Goal: Task Accomplishment & Management: Use online tool/utility

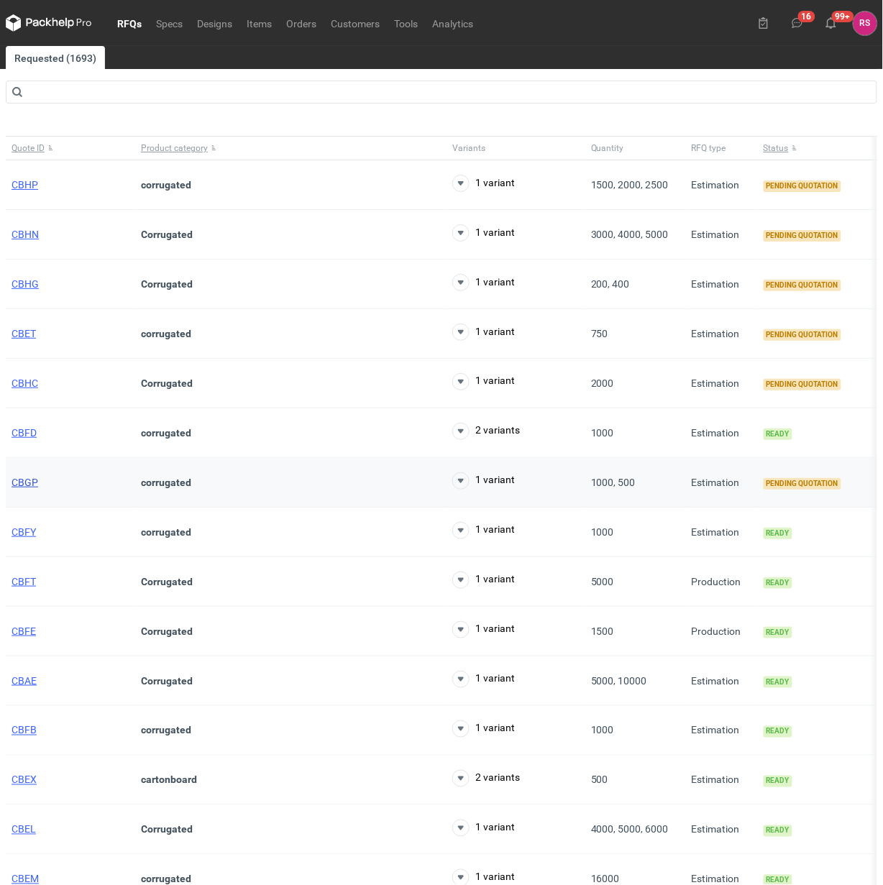
click at [29, 484] on span "CBGP" at bounding box center [25, 483] width 27 height 12
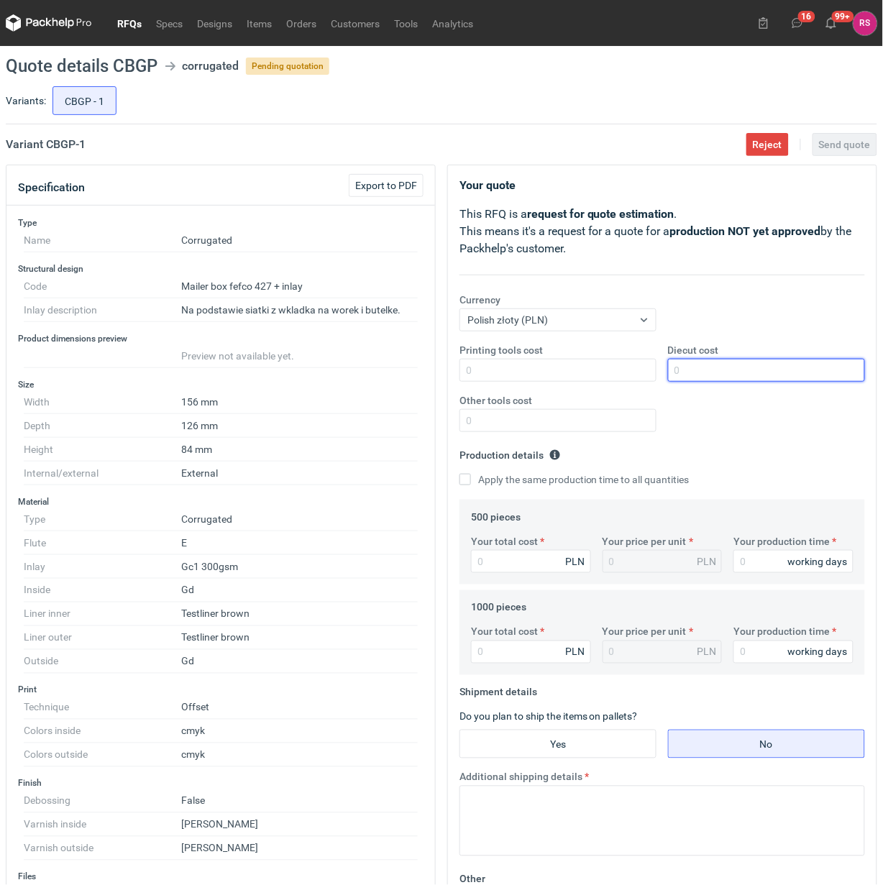
click at [732, 374] on input "Diecut cost" at bounding box center [766, 370] width 197 height 23
type input "450"
click at [459, 474] on input "Apply the same production time to all quantities" at bounding box center [465, 480] width 12 height 12
checkbox input "true"
type input "4"
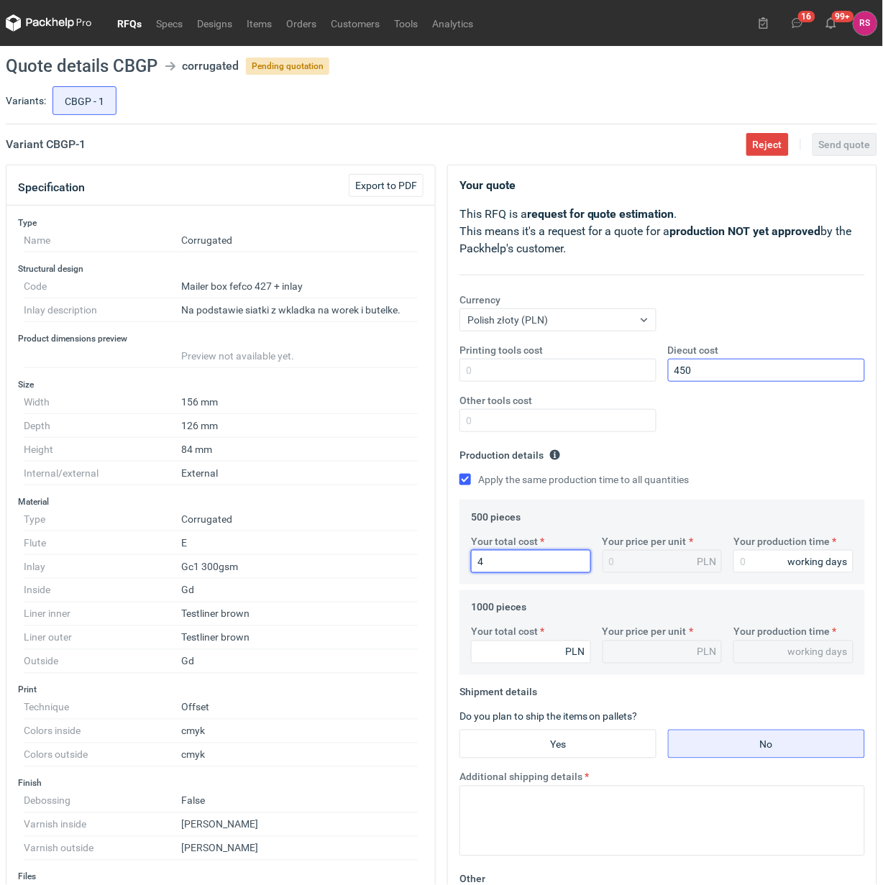
type input "0.01"
type input "4975"
type input "9.95"
type input "4975"
type input "1"
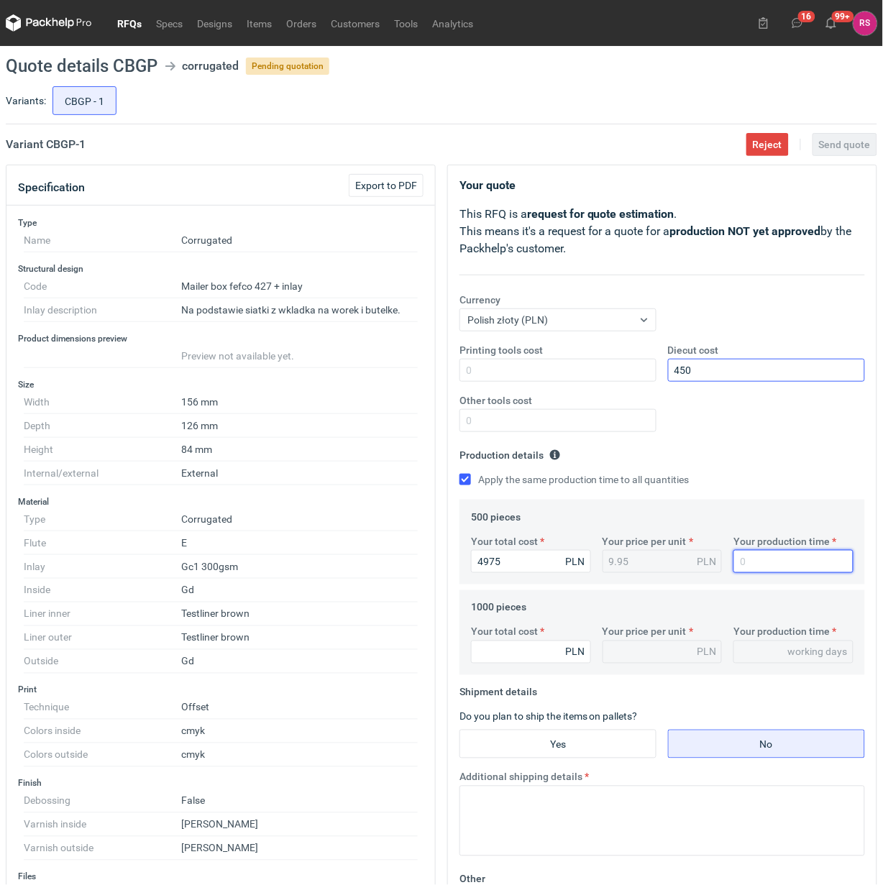
type input "1"
type input "17"
type input "6"
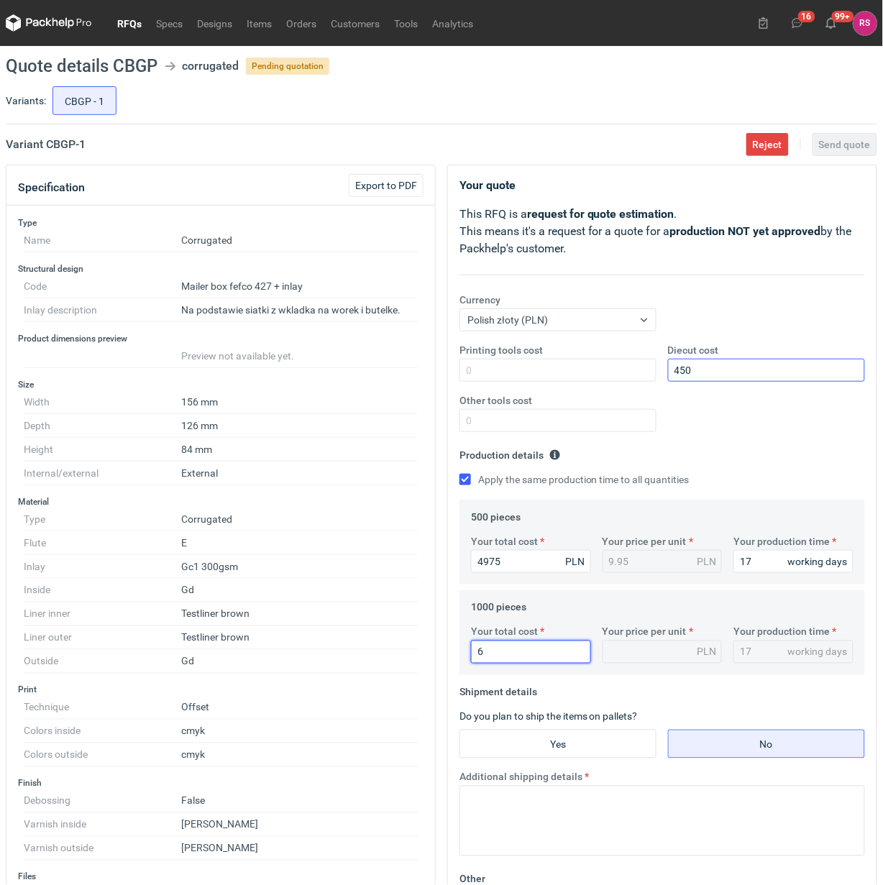
type input "0.01"
type input "64"
type input "0.06"
type input "647"
type input "0.65"
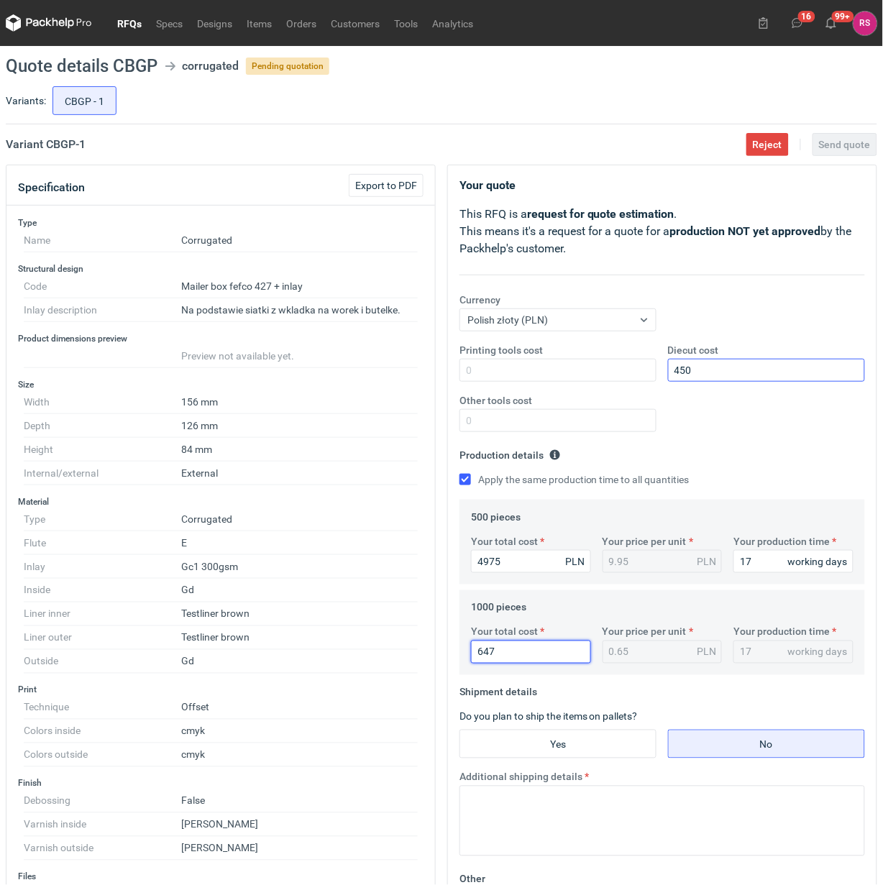
type input "6470"
type input "6.47"
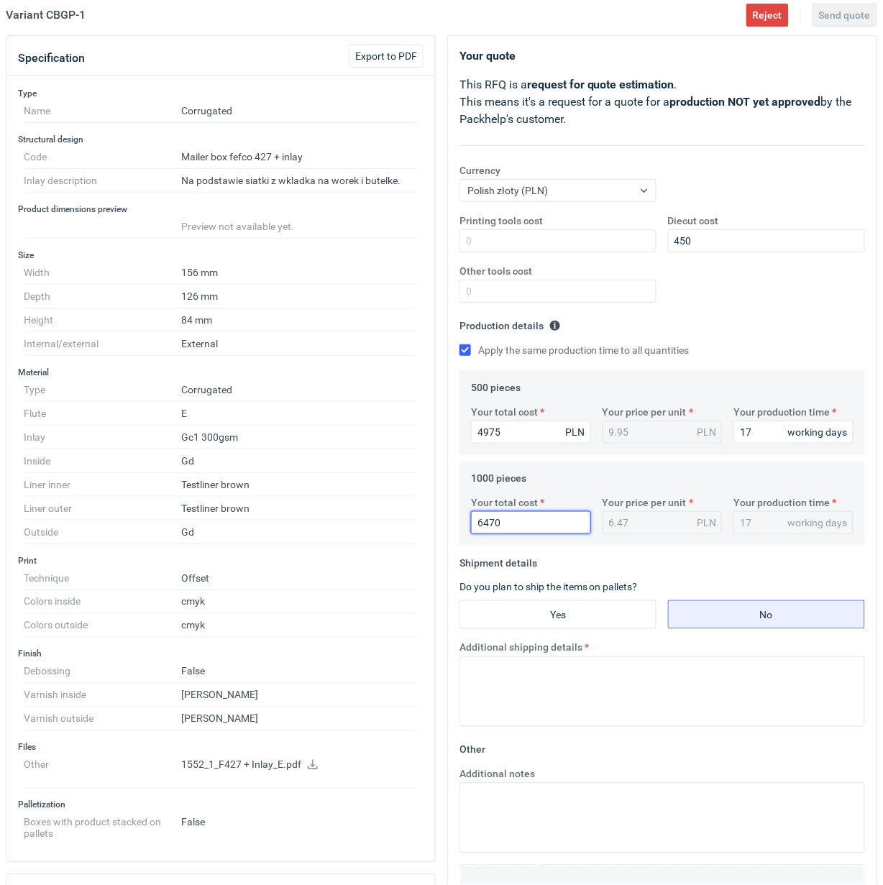
scroll to position [359, 0]
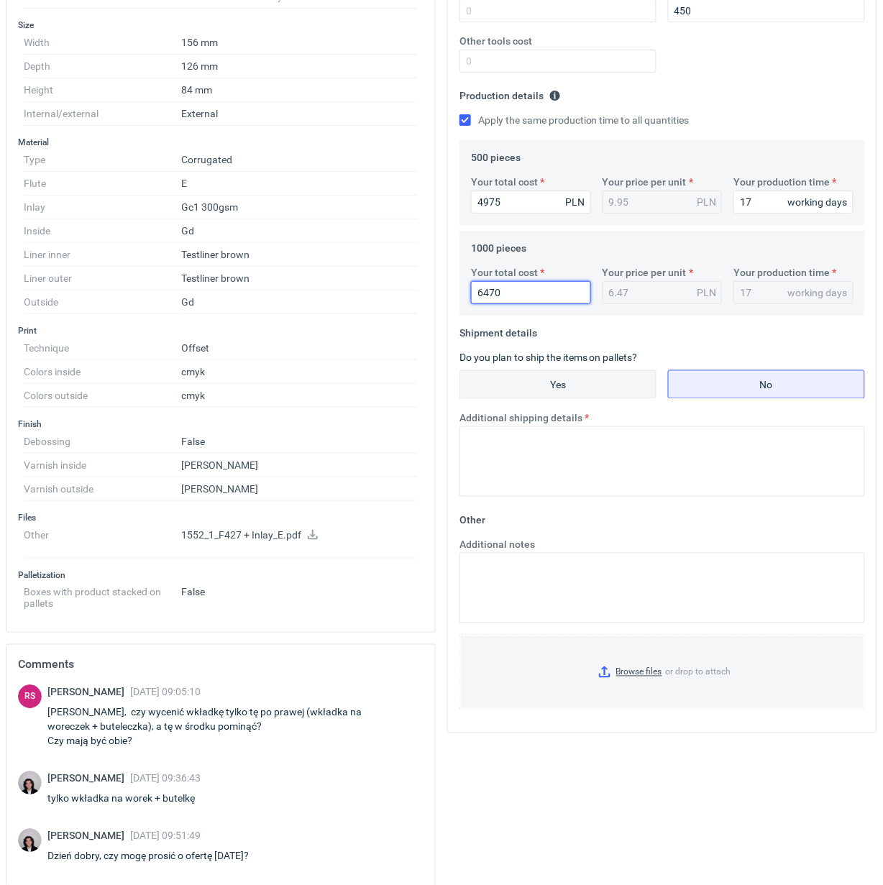
type input "6470"
click at [568, 385] on input "Yes" at bounding box center [558, 384] width 196 height 27
radio input "true"
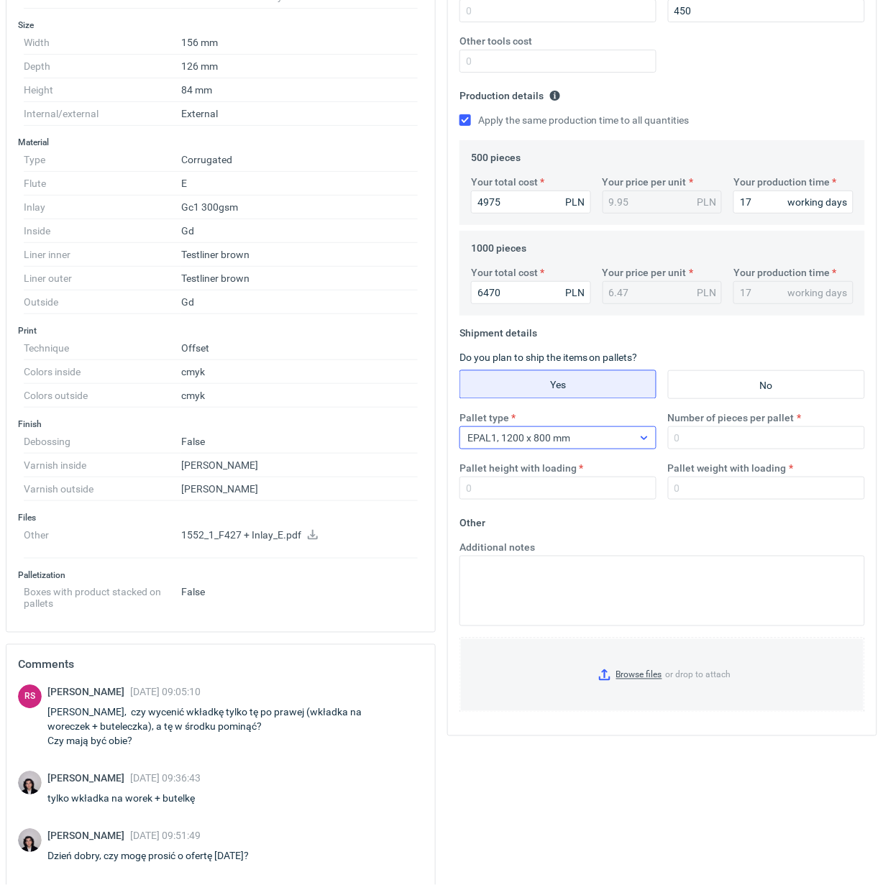
click at [640, 436] on icon at bounding box center [644, 438] width 12 height 12
drag, startPoint x: 523, startPoint y: 588, endPoint x: 702, endPoint y: 472, distance: 212.5
click at [523, 587] on div "Other" at bounding box center [559, 587] width 174 height 14
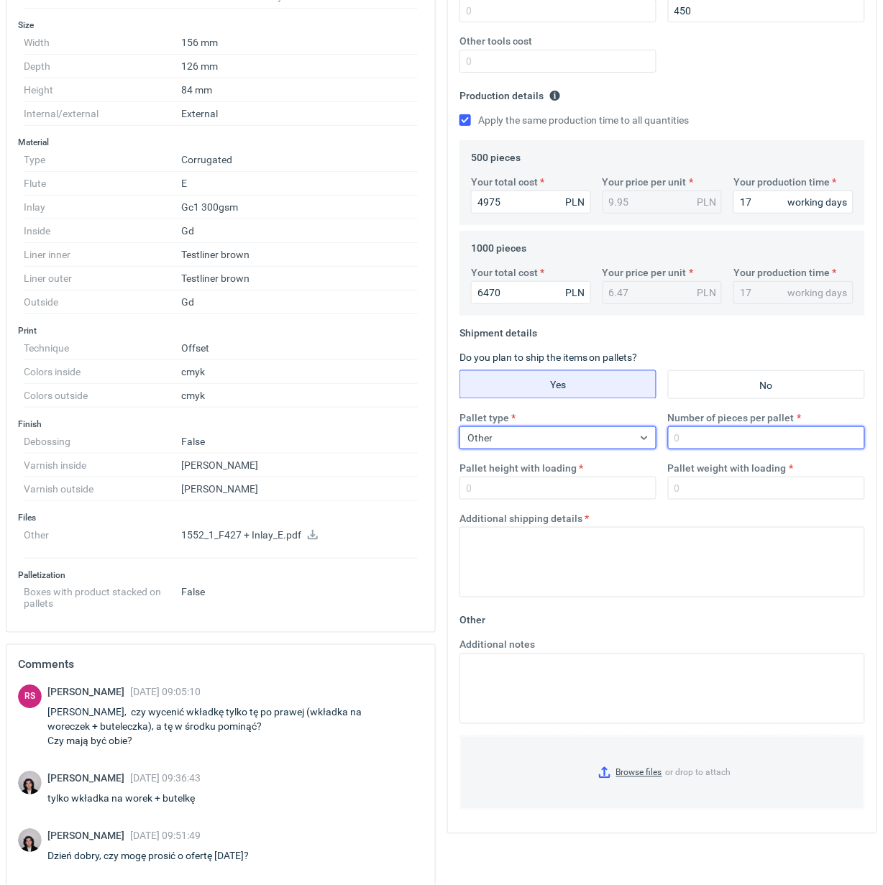
click at [713, 438] on input "Number of pieces per pallet" at bounding box center [766, 437] width 197 height 23
type input "1000"
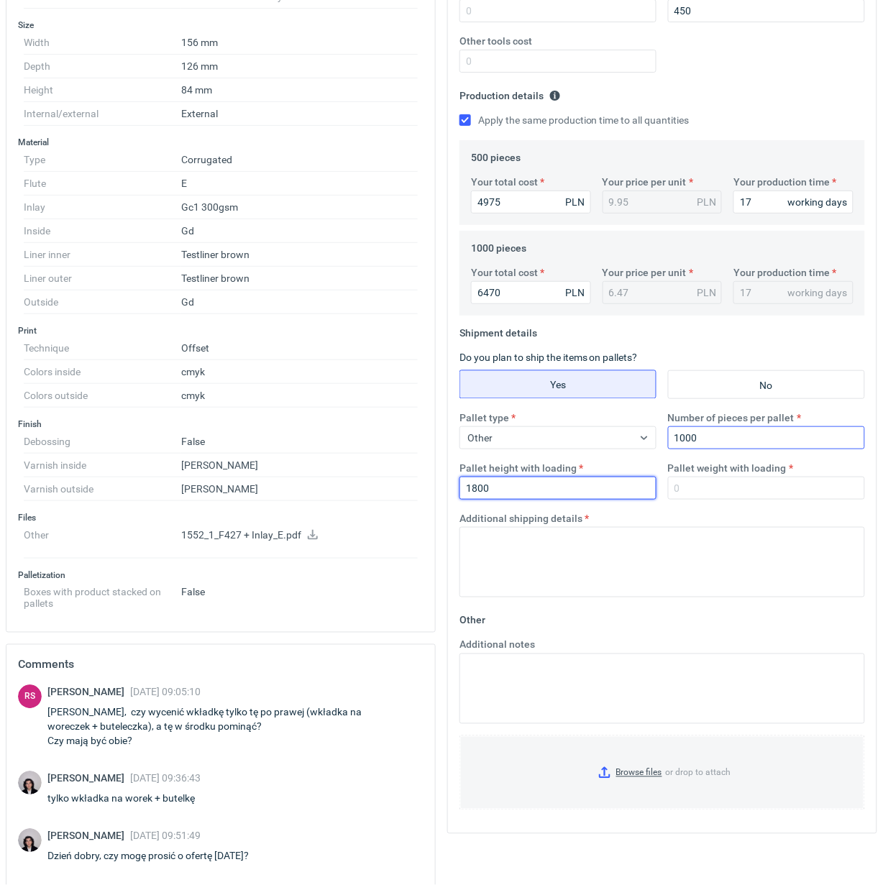
type input "1800"
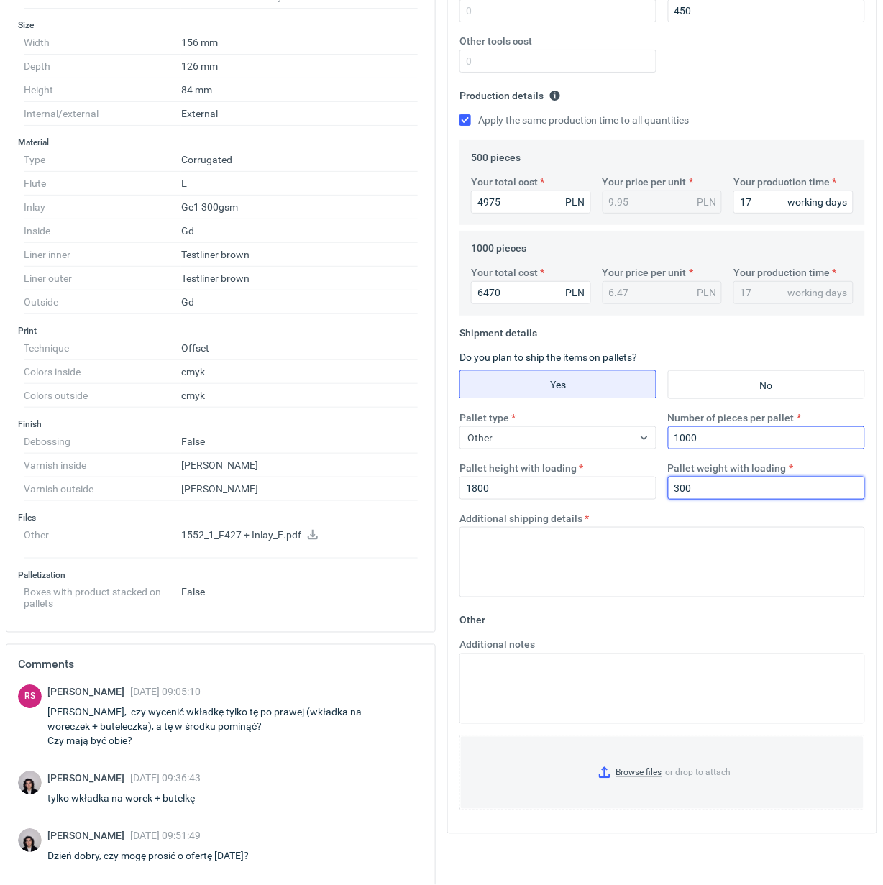
type input "300"
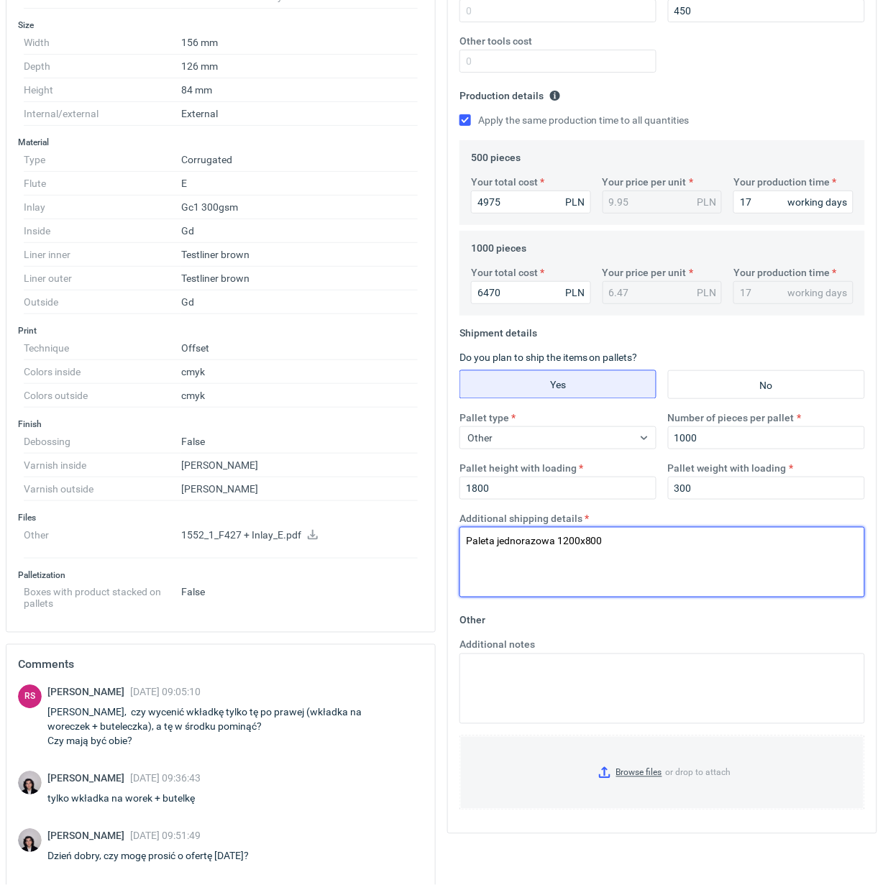
drag, startPoint x: 642, startPoint y: 543, endPoint x: 440, endPoint y: 564, distance: 203.1
click at [440, 564] on div "Specification Export to PDF Type Name Corrugated Structural design Code Mailer …" at bounding box center [441, 397] width 883 height 1184
click at [671, 564] on textarea "Paleta jednorazowa 1200x800" at bounding box center [661, 562] width 405 height 70
type textarea "Paleta jednorazowa 1200x800"
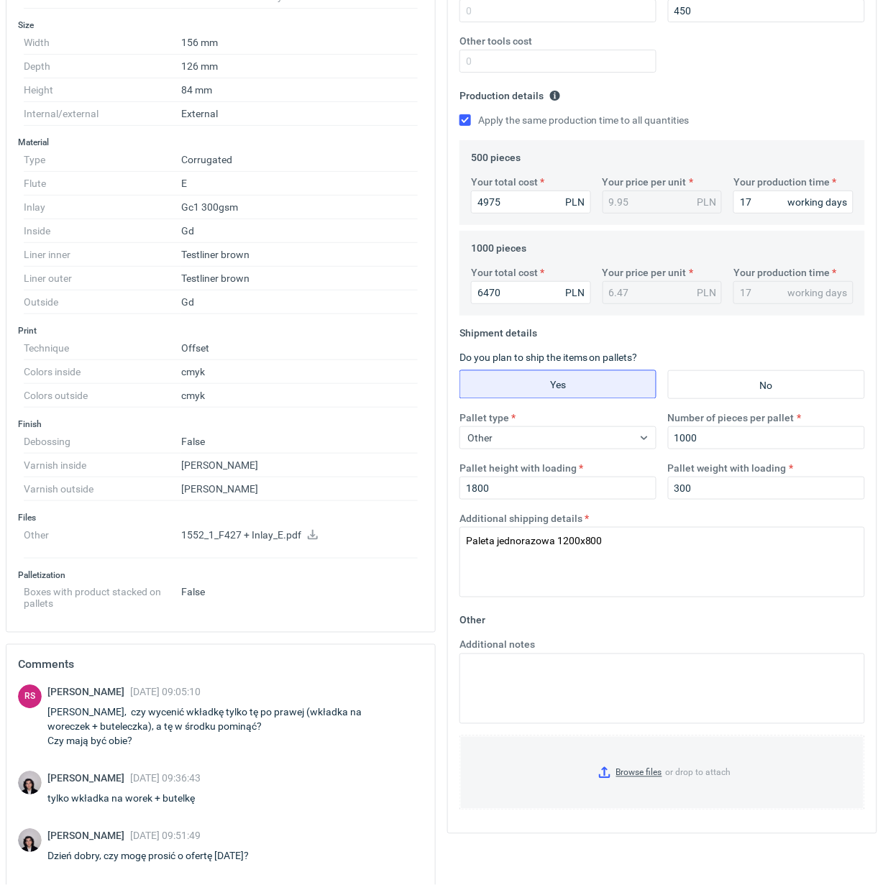
click at [791, 346] on fieldset "Shipment details Do you plan to ship the items on pallets? Yes No Pallet type O…" at bounding box center [661, 465] width 405 height 288
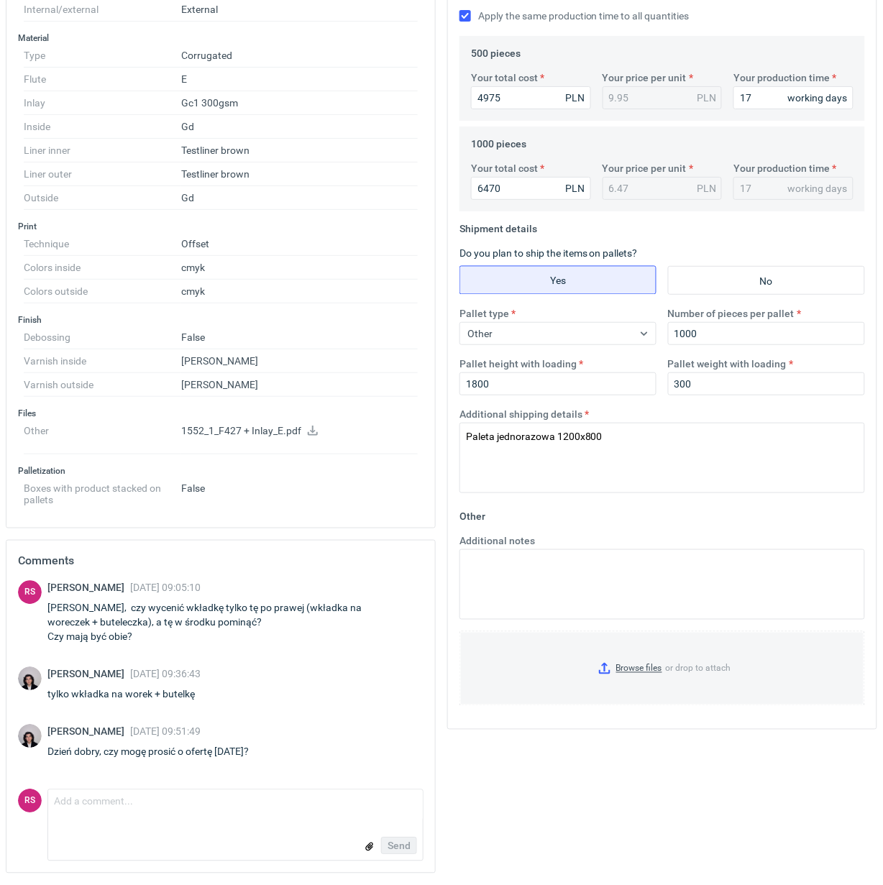
scroll to position [0, 0]
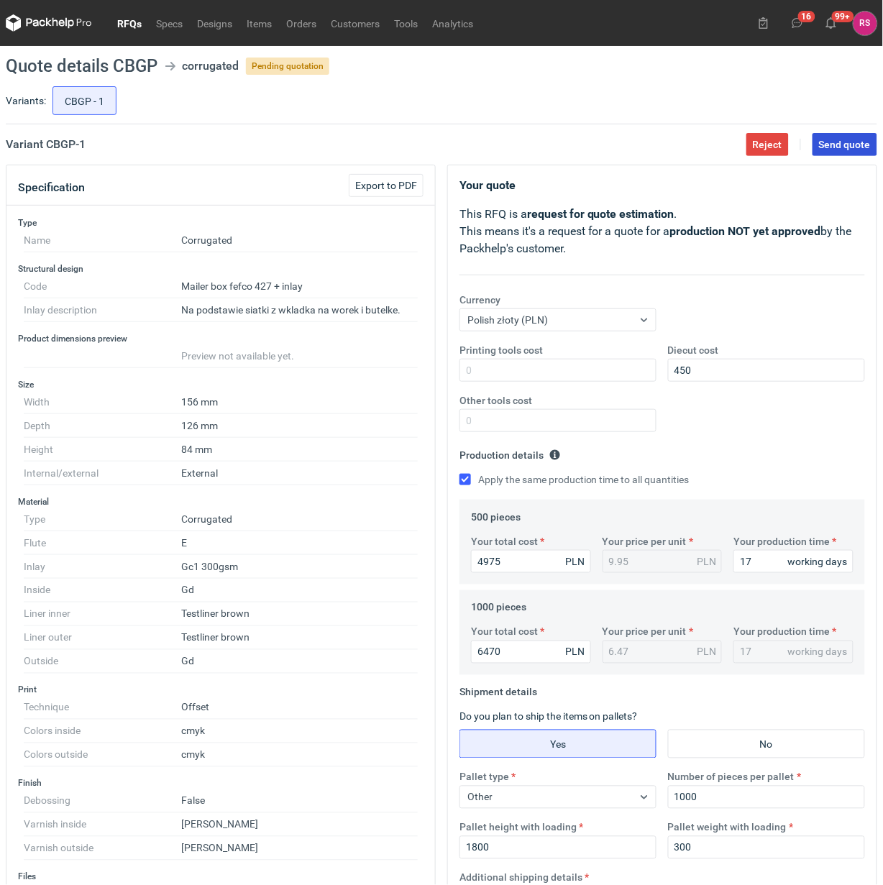
click at [842, 140] on span "Send quote" at bounding box center [845, 144] width 52 height 10
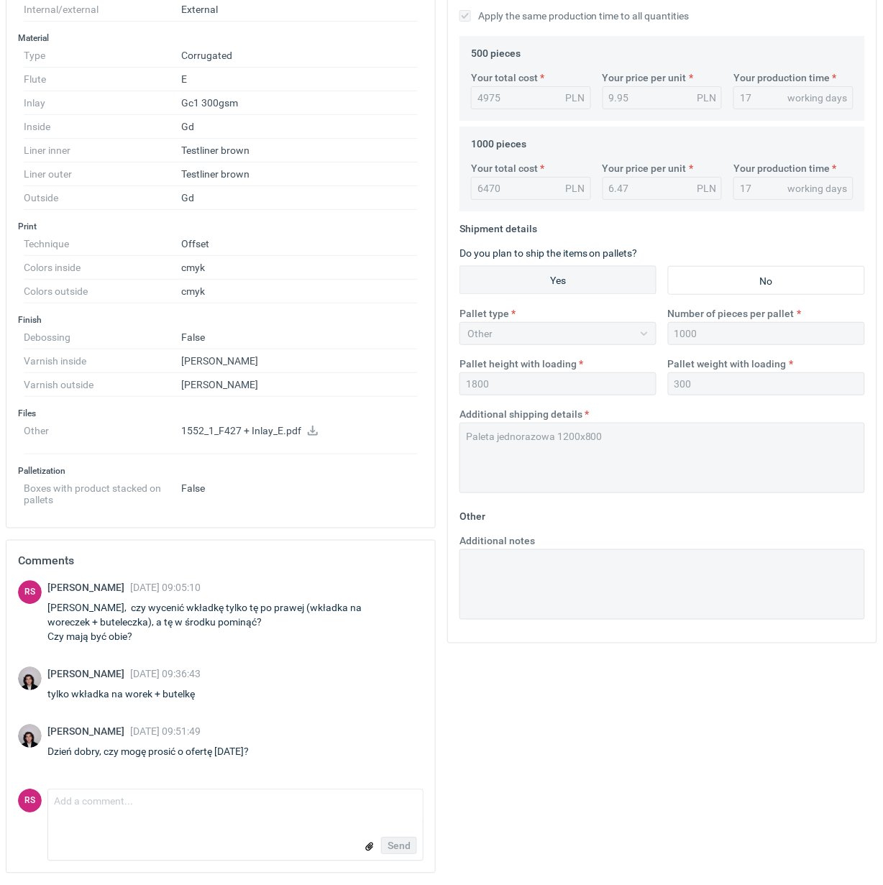
scroll to position [467, 0]
click at [188, 806] on textarea "Comment message" at bounding box center [235, 805] width 374 height 30
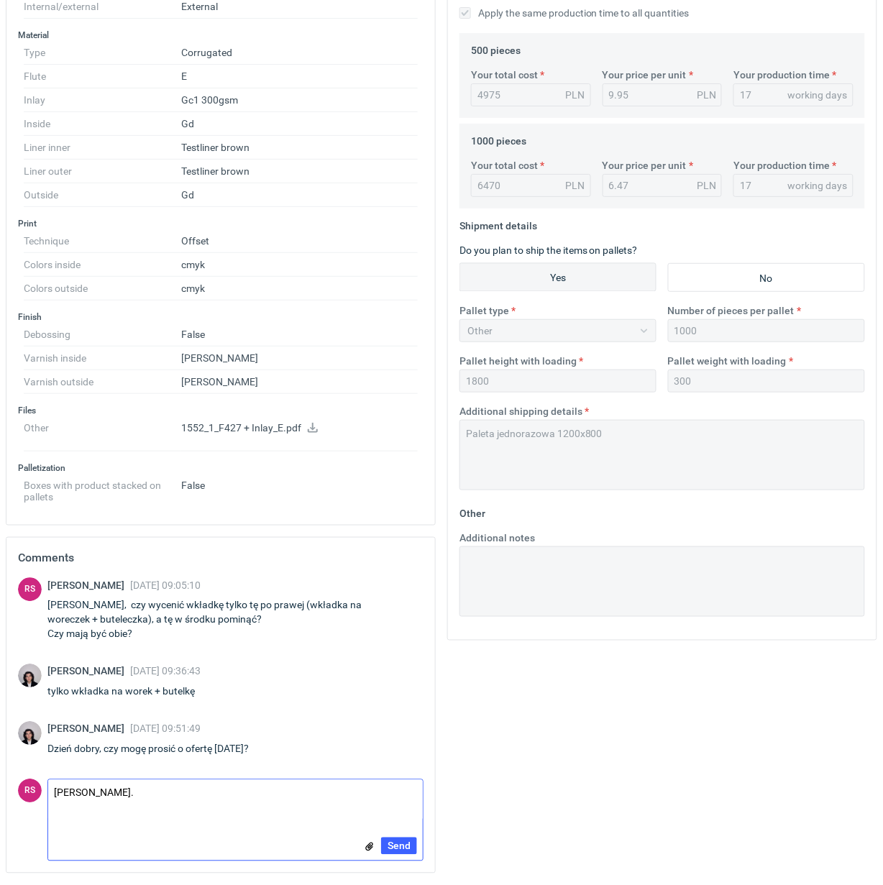
scroll to position [0, 0]
type textarea "Panie Sebastianie. przepraszam, z pośpiechu nie doliczyłem wkładki. Proszę o 2.…"
click at [403, 845] on span "Send" at bounding box center [398, 846] width 23 height 10
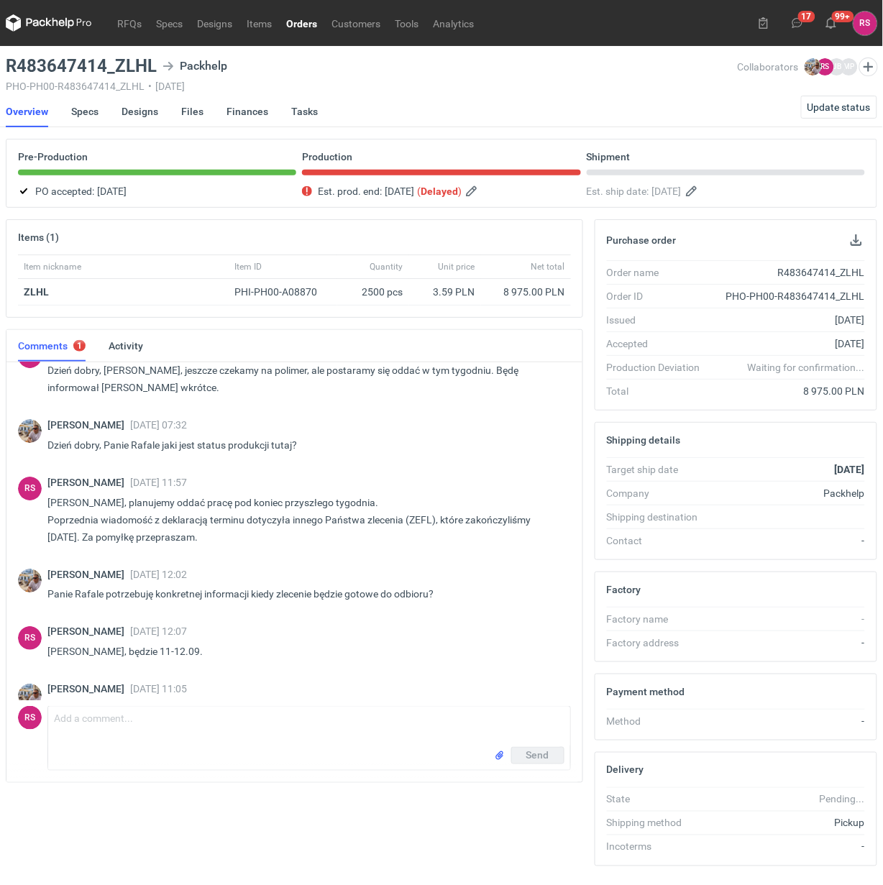
scroll to position [1084, 0]
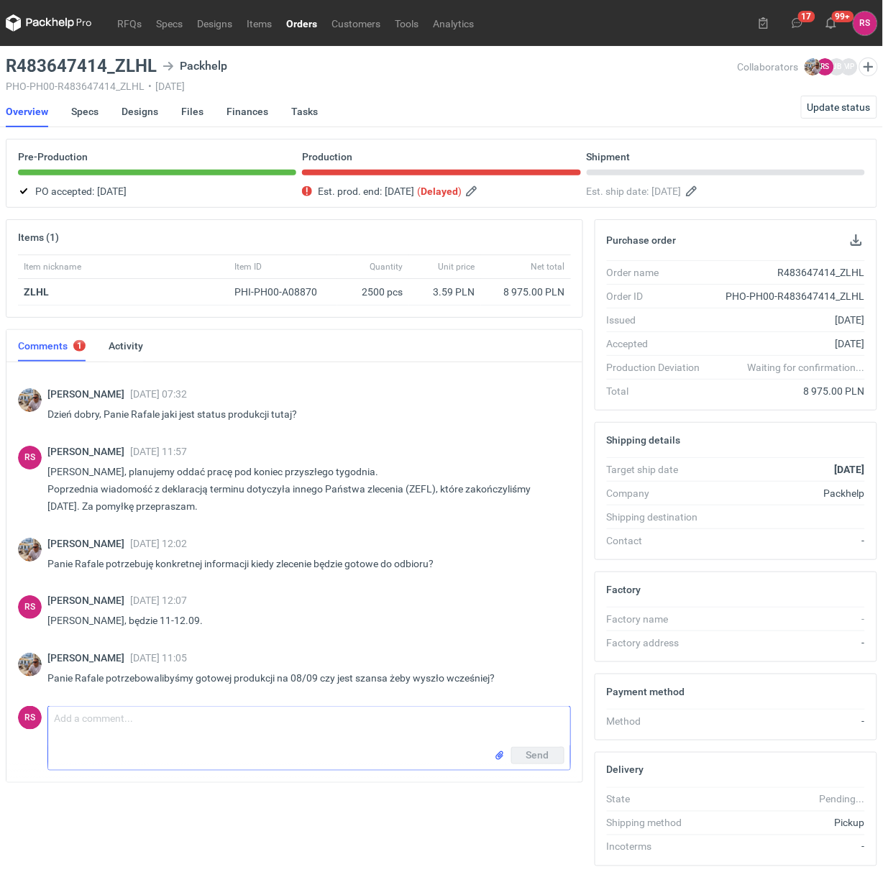
click at [264, 721] on textarea "Comment message" at bounding box center [309, 727] width 522 height 40
type textarea "Panie Michale, potwierdzam na 10.09. Wcześniej nie uda się."
click at [536, 752] on span "Send" at bounding box center [537, 755] width 23 height 10
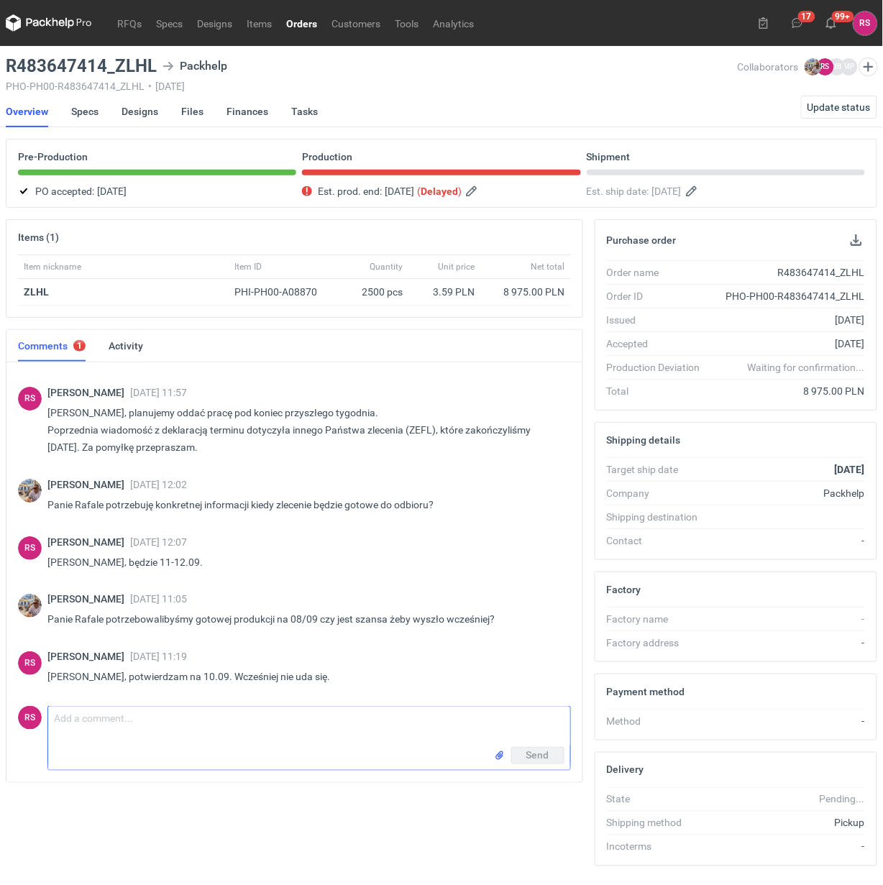
scroll to position [1141, 0]
click at [306, 22] on link "Orders" at bounding box center [301, 22] width 45 height 17
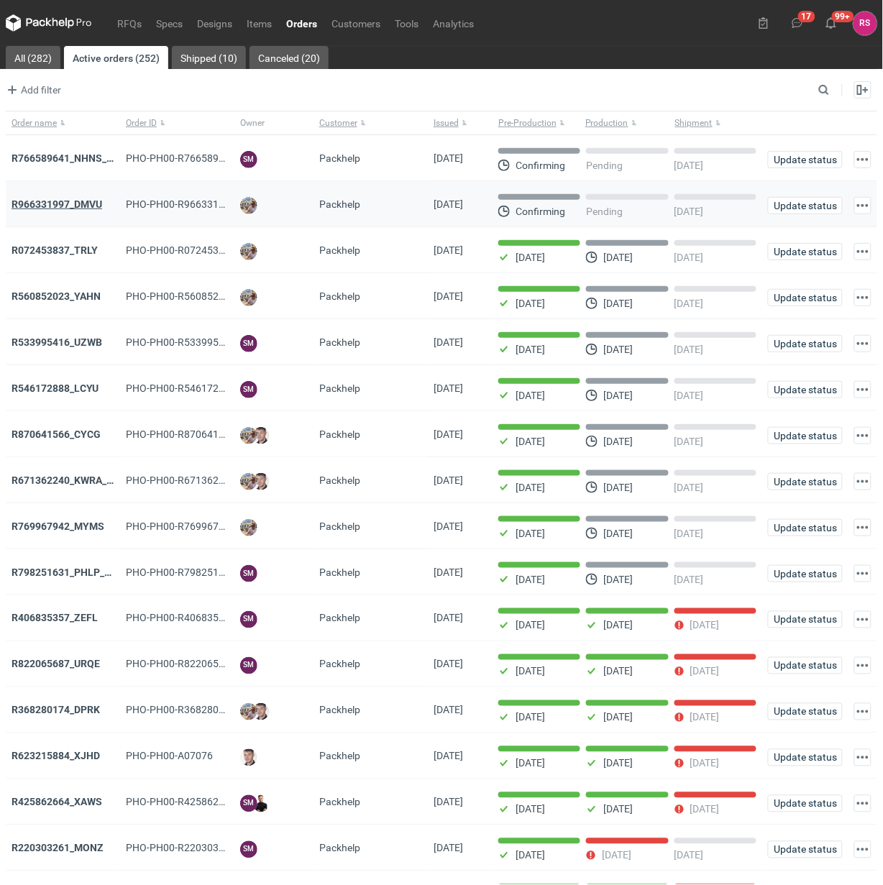
click at [81, 203] on strong "R966331997_DMVU" at bounding box center [57, 204] width 91 height 12
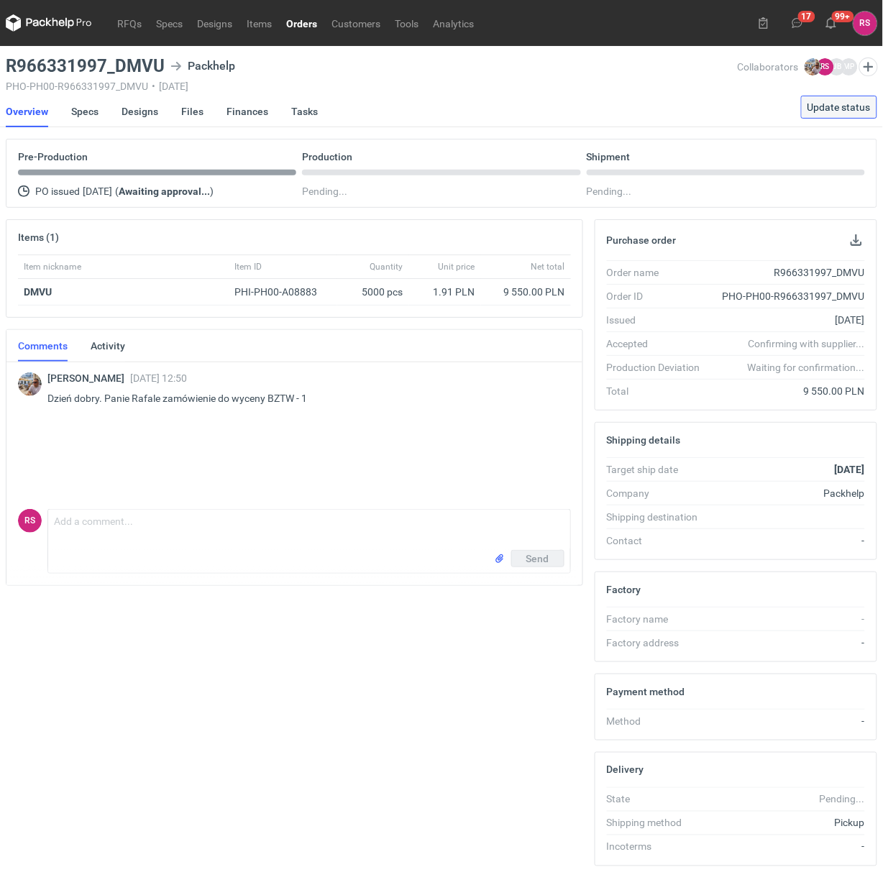
click at [839, 106] on span "Update status" at bounding box center [838, 107] width 63 height 10
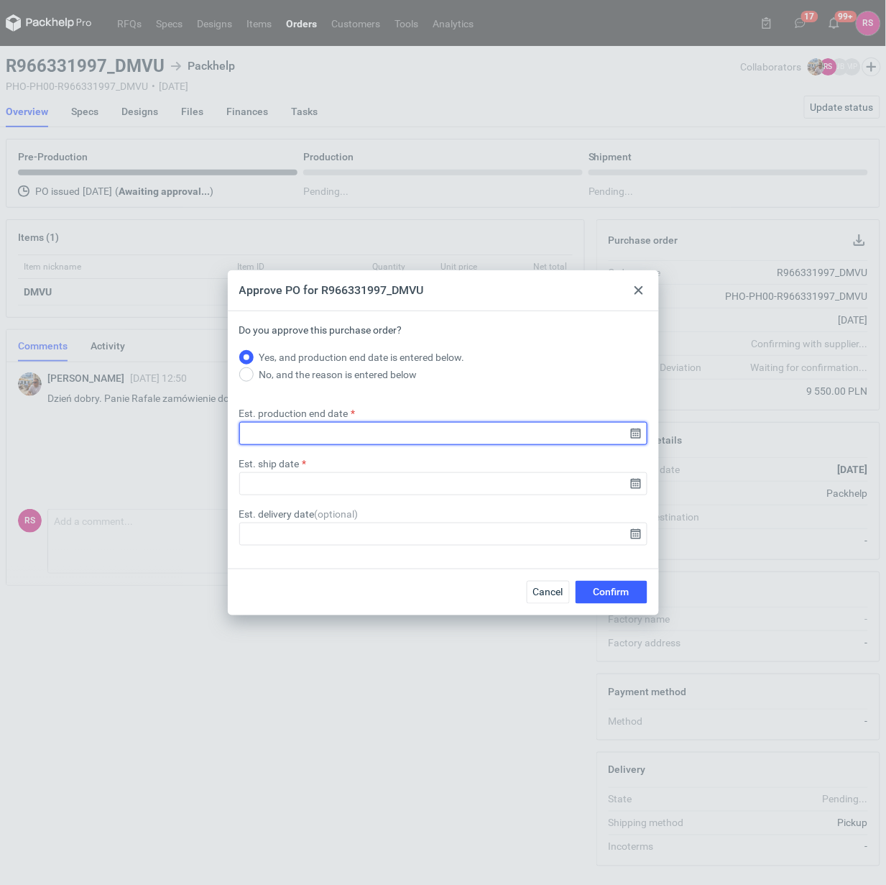
click at [636, 431] on input "Est. production end date" at bounding box center [443, 433] width 408 height 23
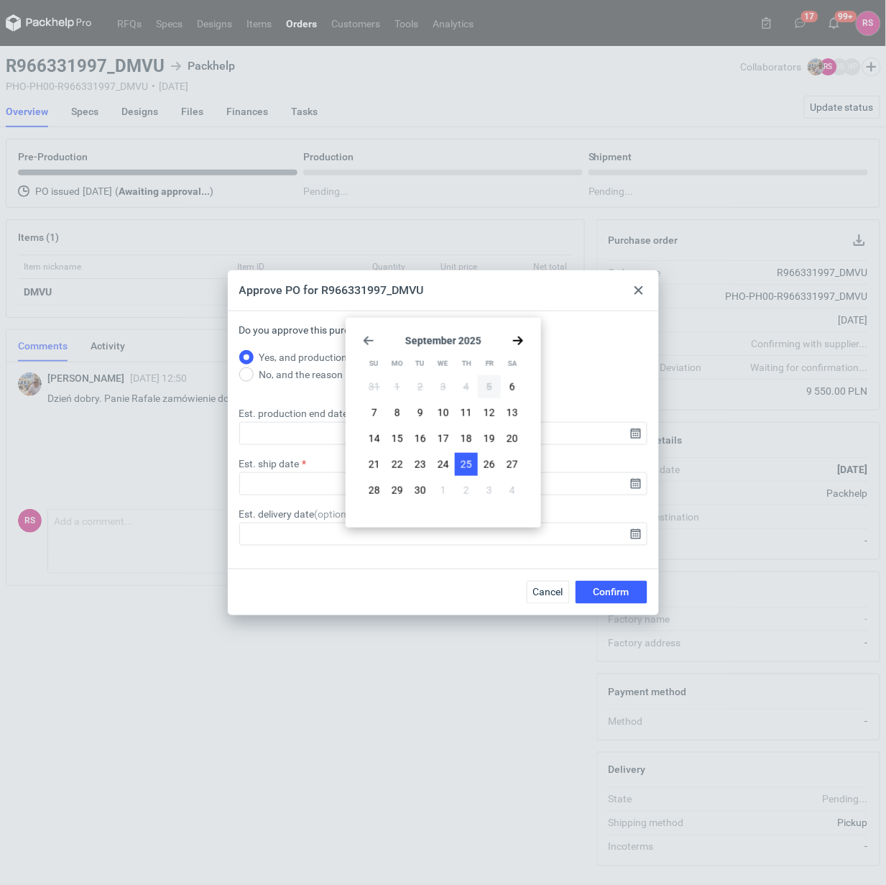
click at [464, 461] on span "25" at bounding box center [467, 464] width 12 height 14
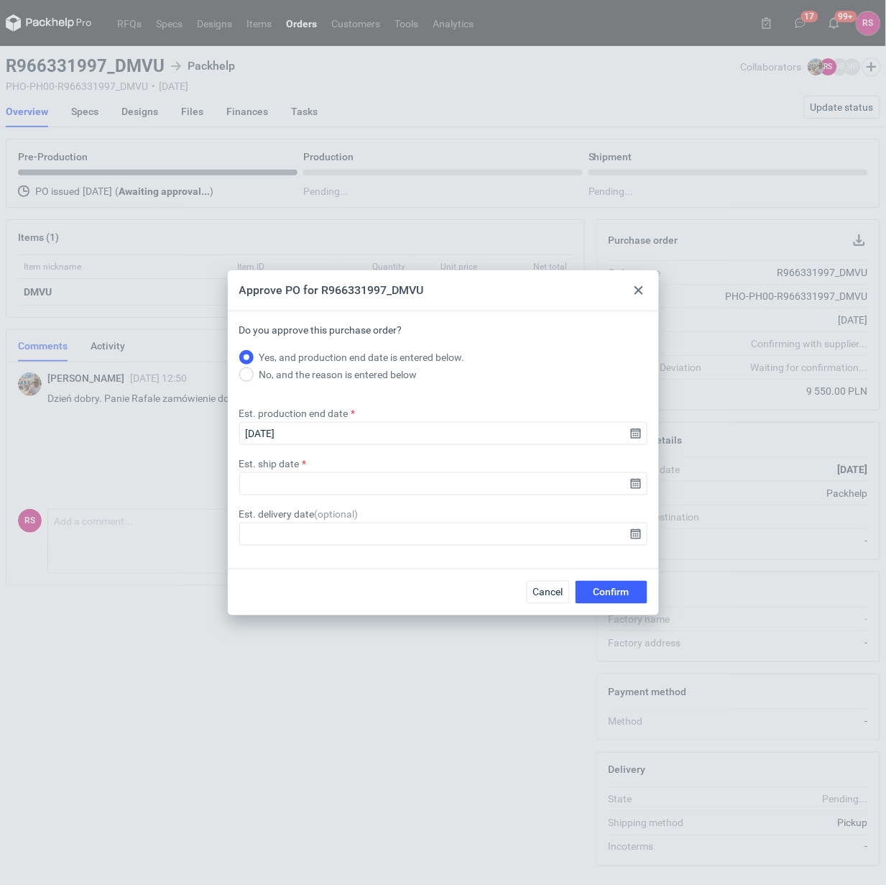
type input "2025-09-25"
click at [637, 485] on input "Est. ship date" at bounding box center [443, 483] width 408 height 23
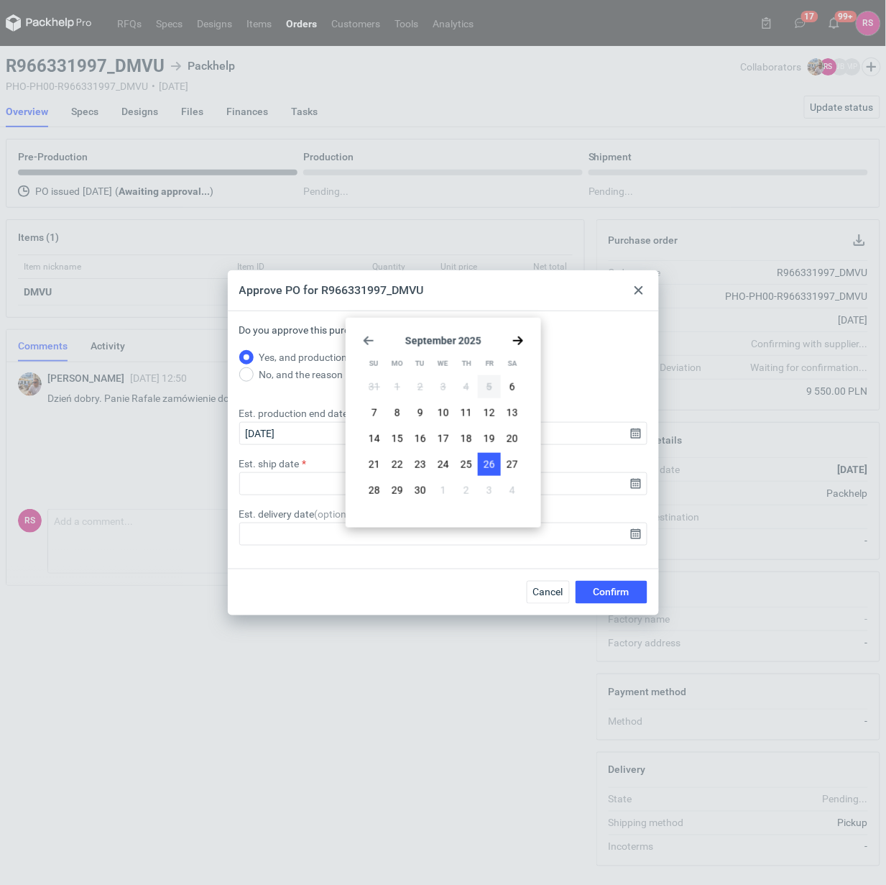
click at [486, 464] on span "26" at bounding box center [490, 464] width 12 height 14
type input "2025-09-26"
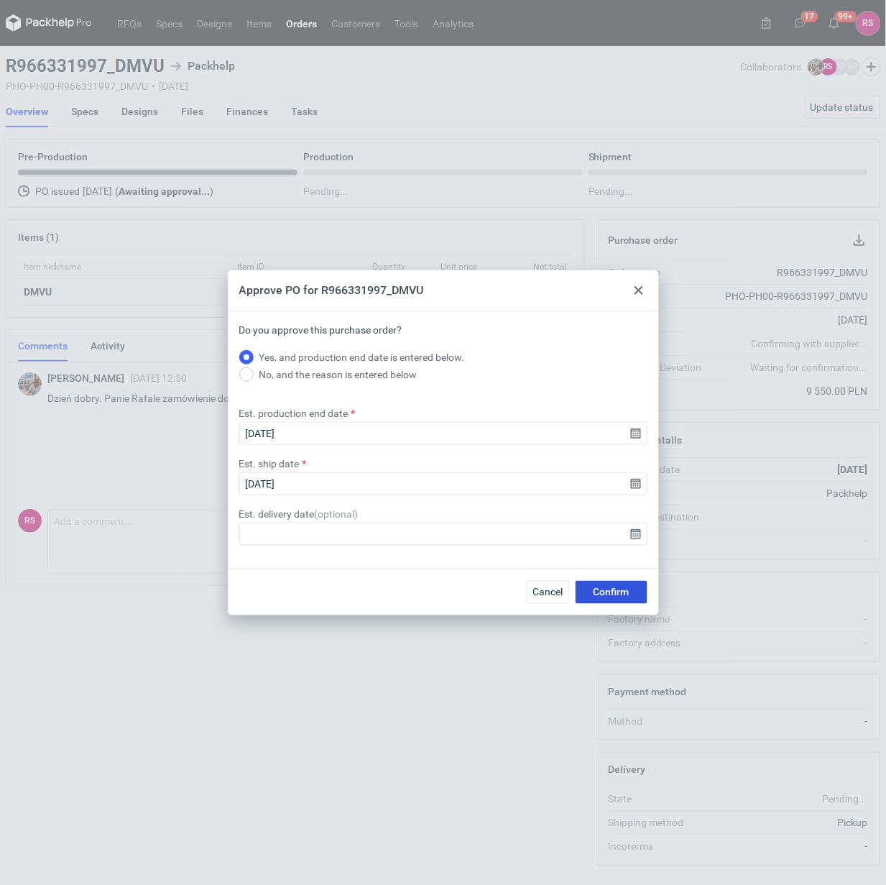
click at [616, 587] on span "Confirm" at bounding box center [612, 592] width 36 height 10
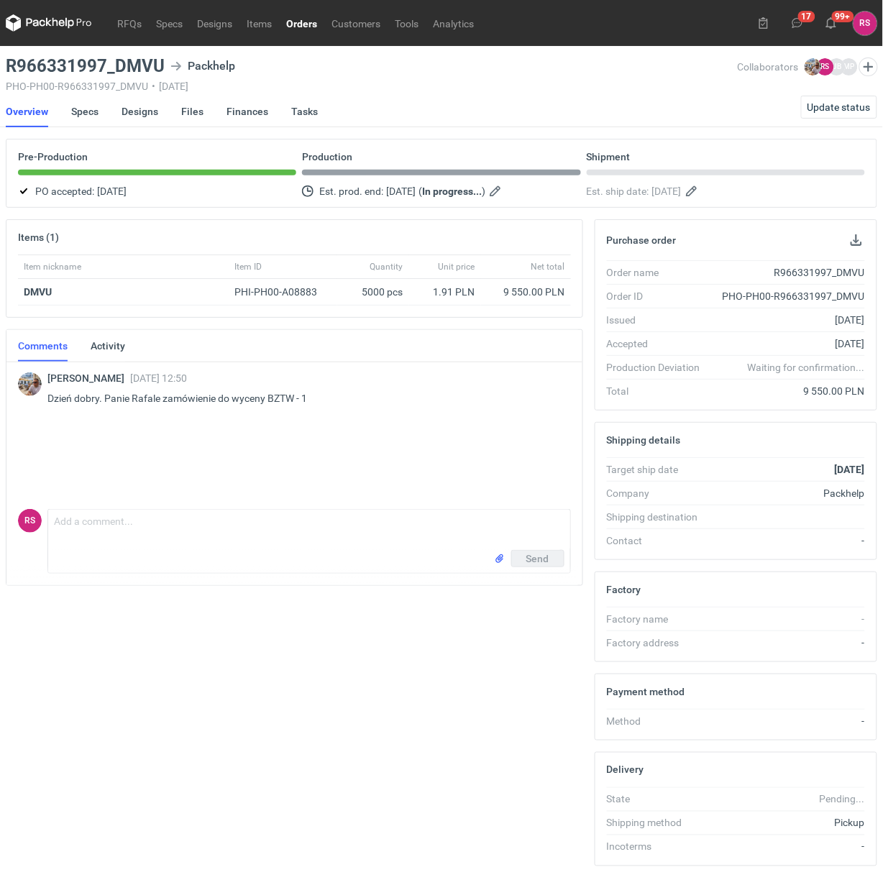
click at [305, 27] on link "Orders" at bounding box center [301, 22] width 45 height 17
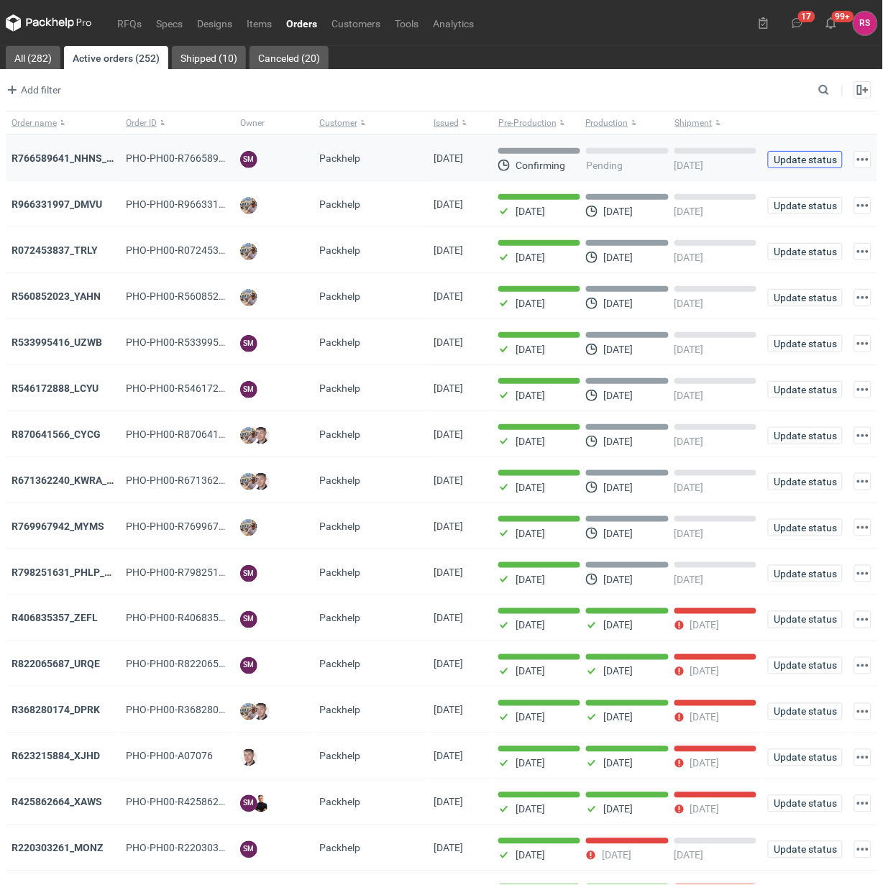
click at [809, 163] on span "Update status" at bounding box center [805, 160] width 62 height 10
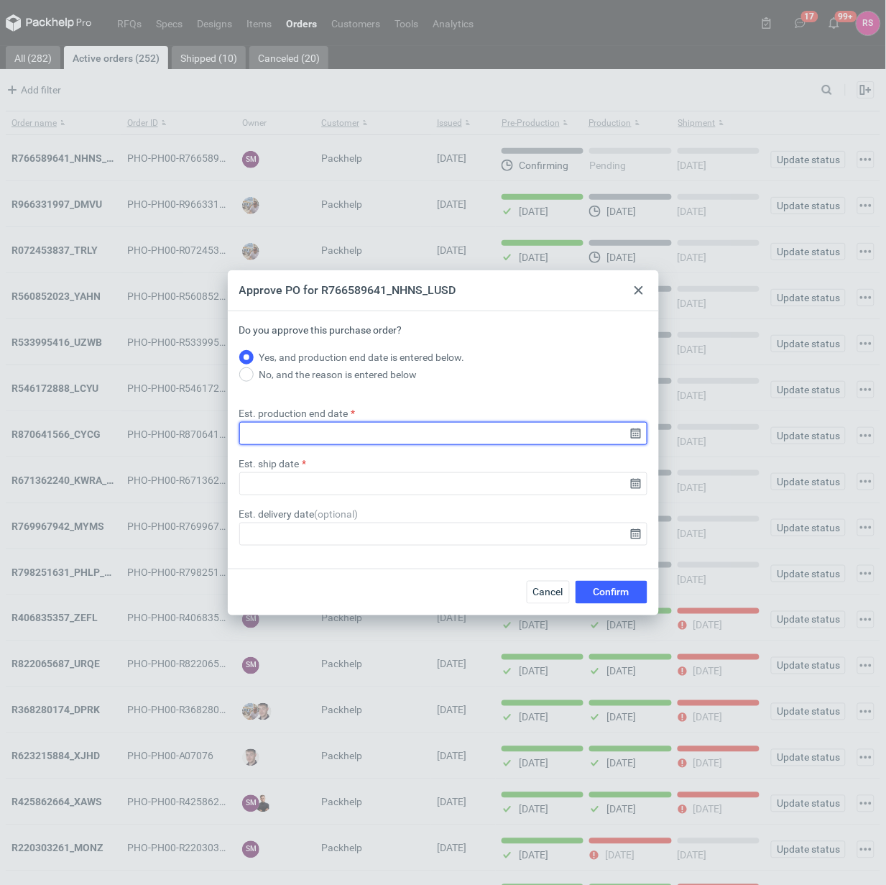
click at [634, 430] on input "Est. production end date" at bounding box center [443, 433] width 408 height 23
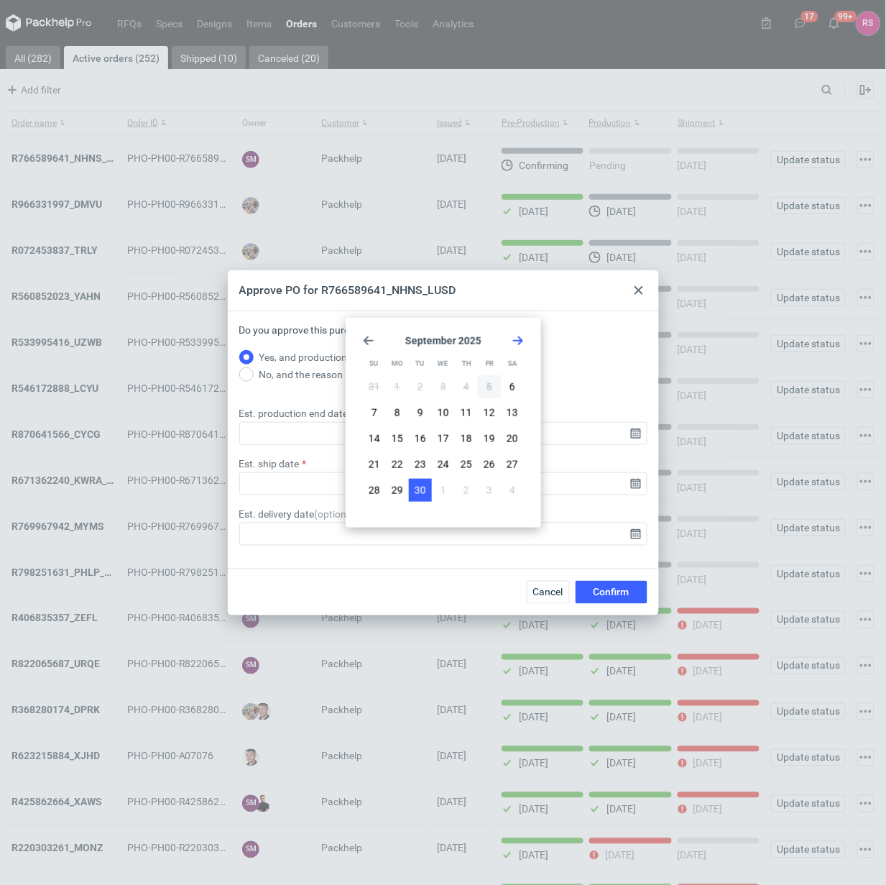
click at [424, 490] on span "30" at bounding box center [421, 490] width 12 height 14
type input "2025-09-30"
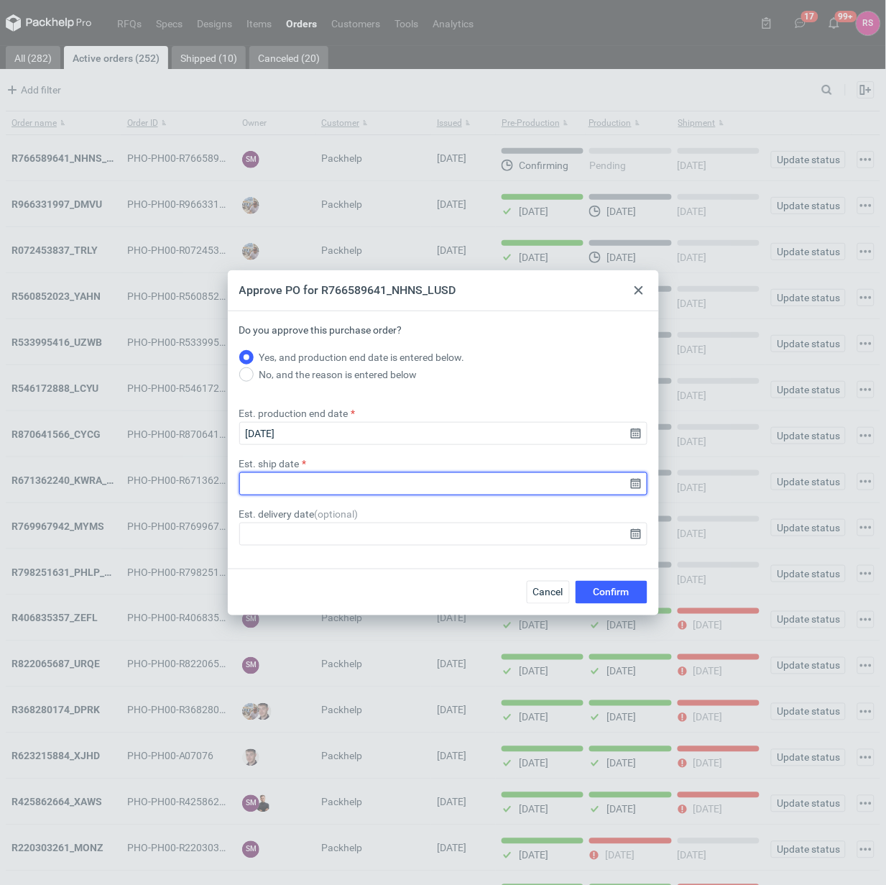
click at [634, 486] on input "Est. ship date" at bounding box center [443, 483] width 408 height 23
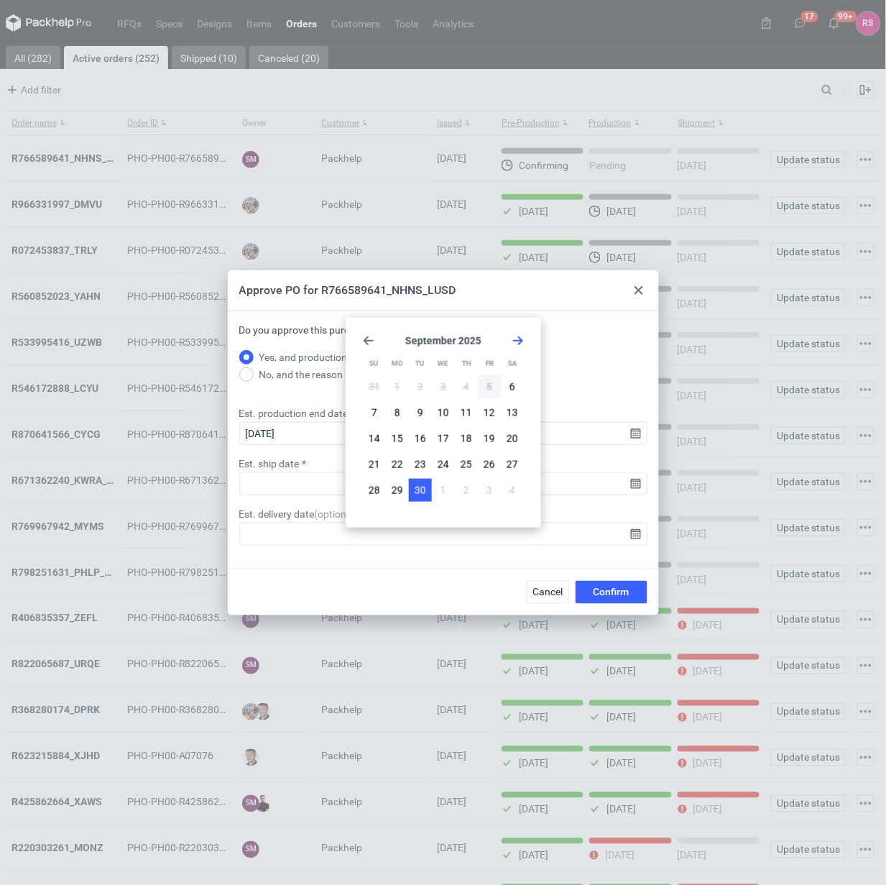
click at [425, 487] on span "30" at bounding box center [421, 490] width 12 height 14
type input "2025-09-30"
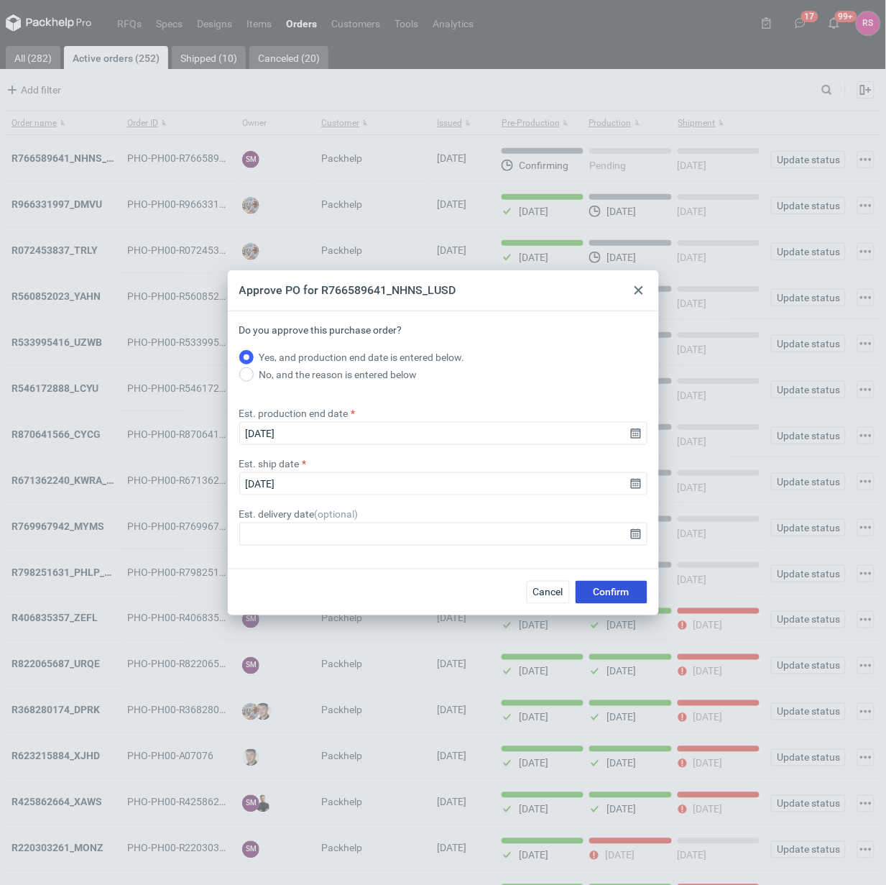
click at [608, 587] on span "Confirm" at bounding box center [612, 592] width 36 height 10
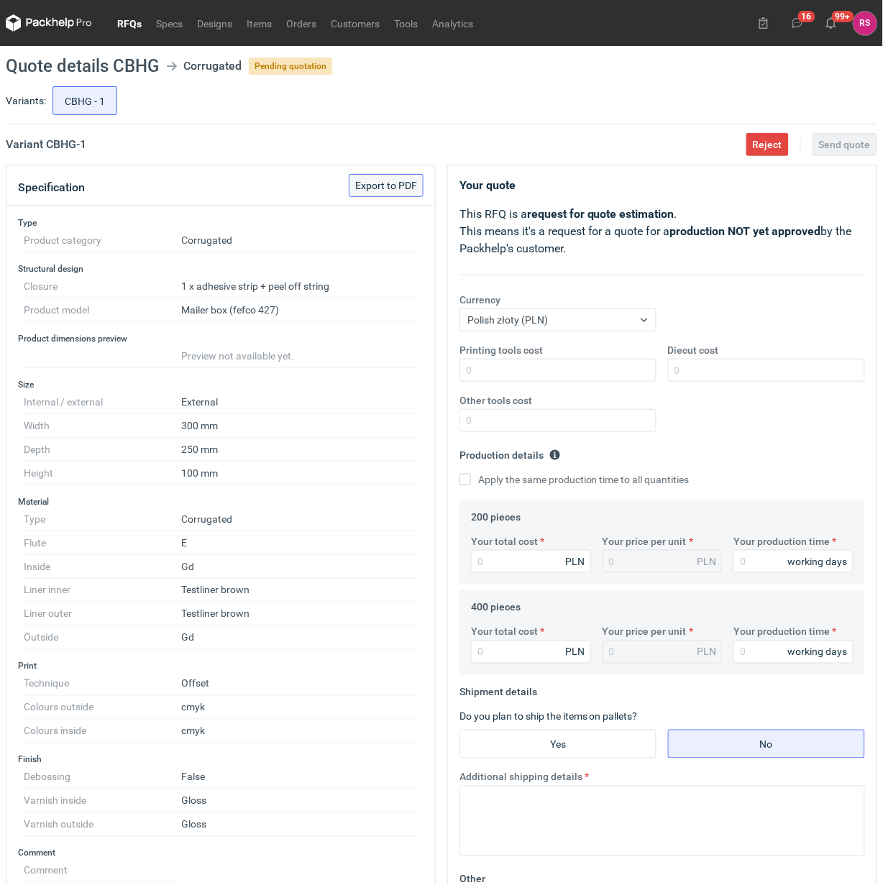
click at [387, 184] on span "Export to PDF" at bounding box center [386, 185] width 62 height 10
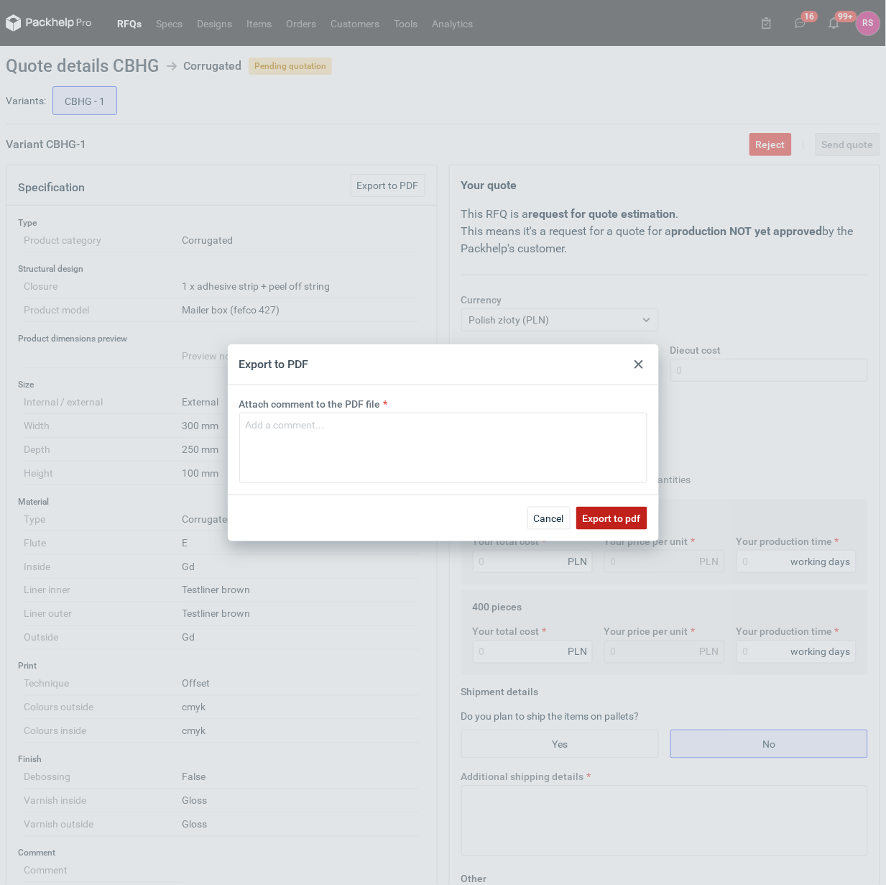
click at [620, 519] on span "Export to pdf" at bounding box center [612, 518] width 58 height 10
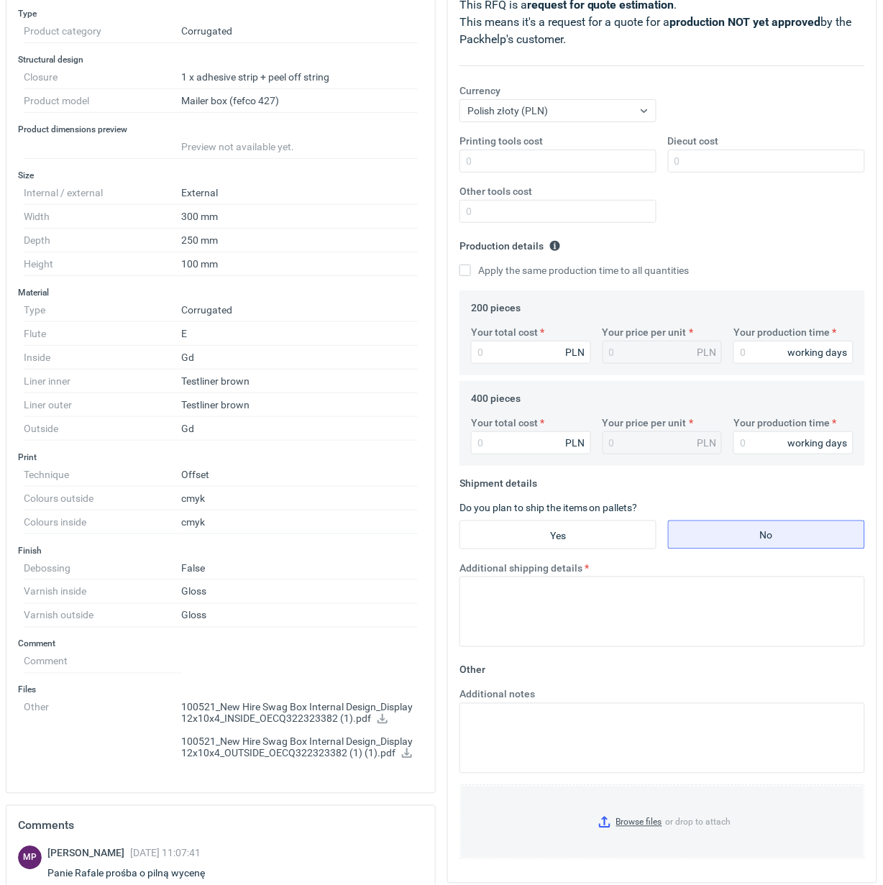
scroll to position [478, 0]
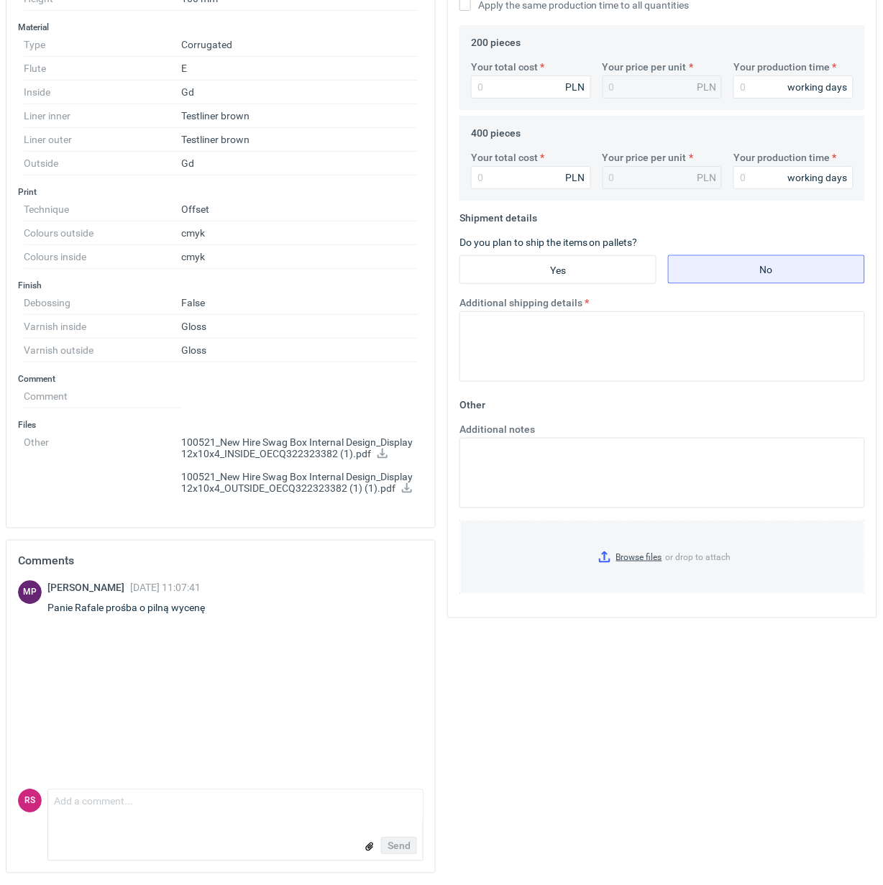
click at [381, 451] on icon at bounding box center [383, 454] width 12 height 10
click at [403, 486] on icon at bounding box center [407, 488] width 12 height 10
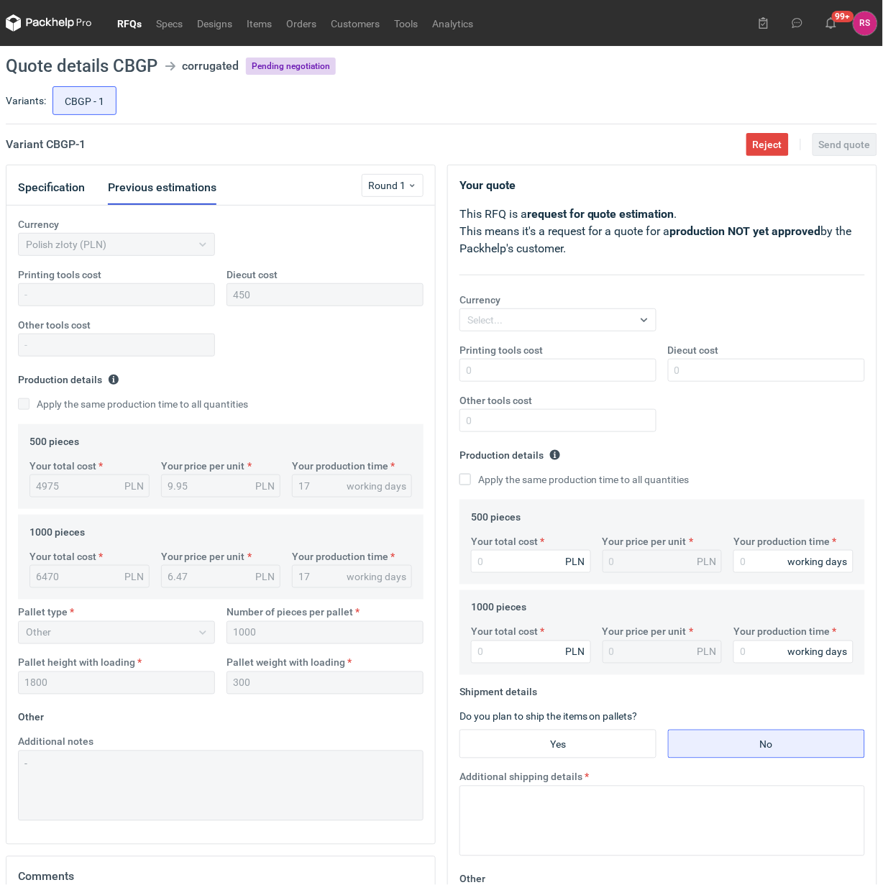
scroll to position [34, 0]
click at [738, 364] on input "Diecut cost" at bounding box center [766, 370] width 197 height 23
type input "850"
click at [459, 474] on input "Apply the same production time to all quantities" at bounding box center [465, 480] width 12 height 12
checkbox input "true"
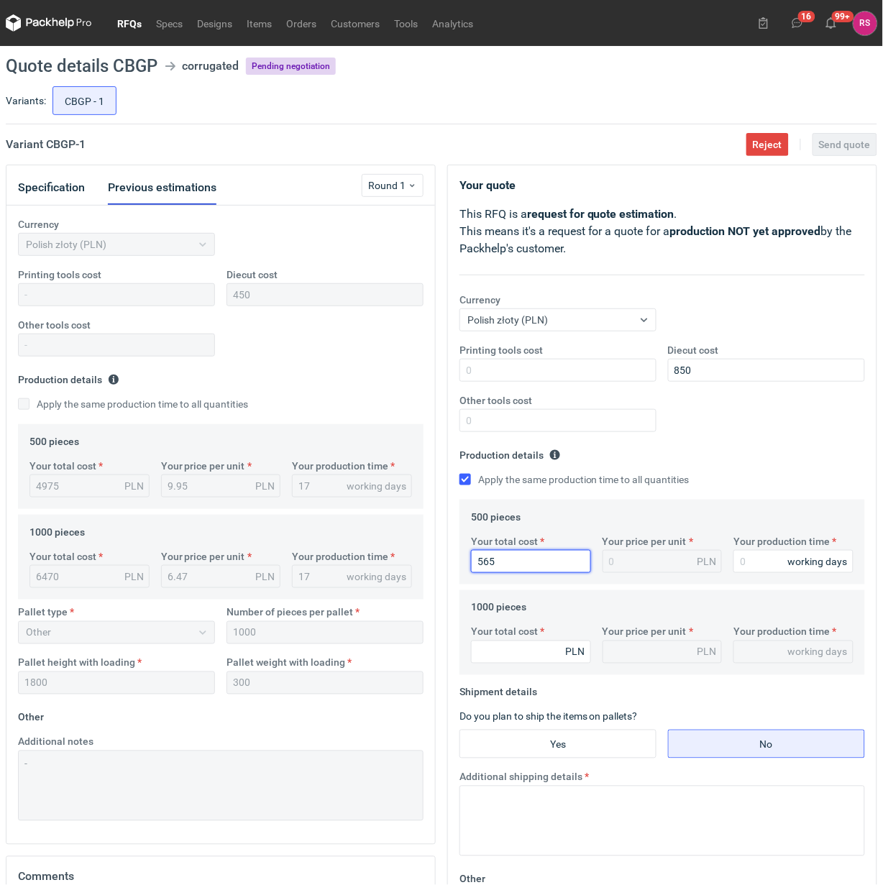
type input "5650"
type input "11.3"
type input "5650"
type input "1"
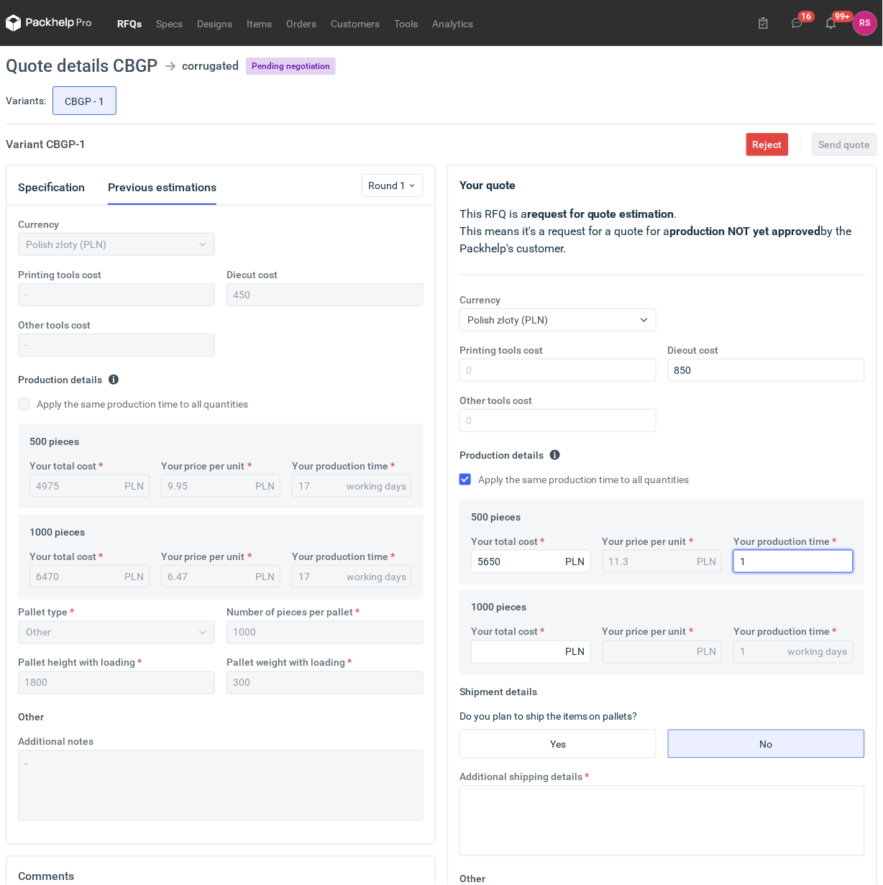
type input "17"
type input "77"
type input "0.08"
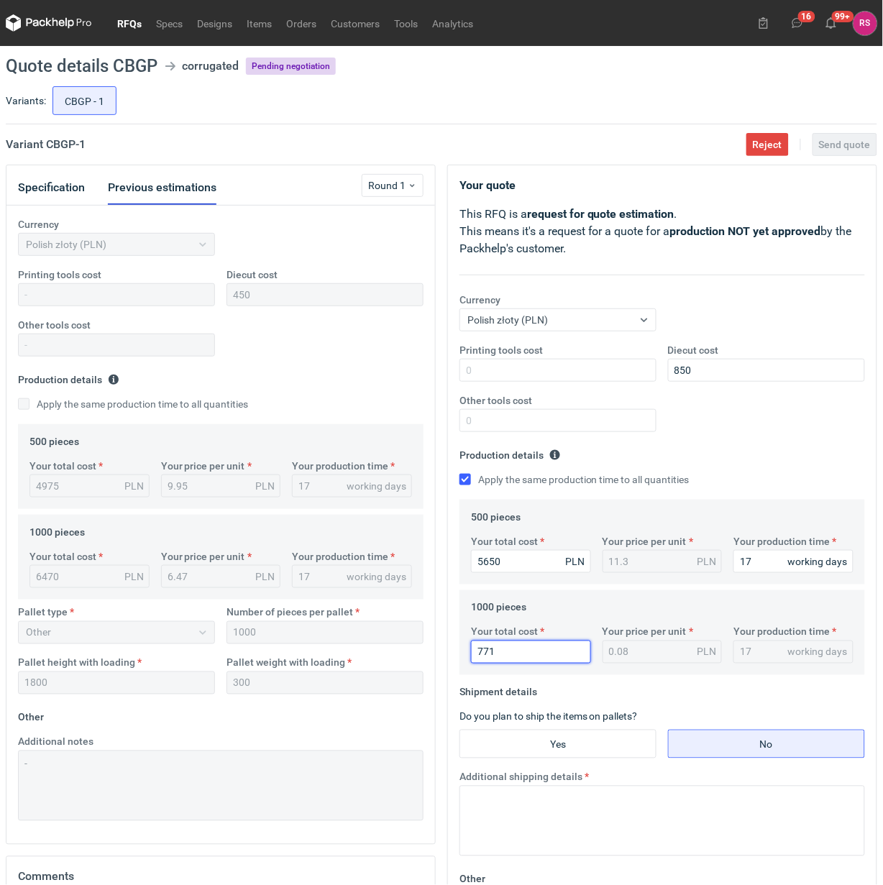
type input "7710"
type input "7.71"
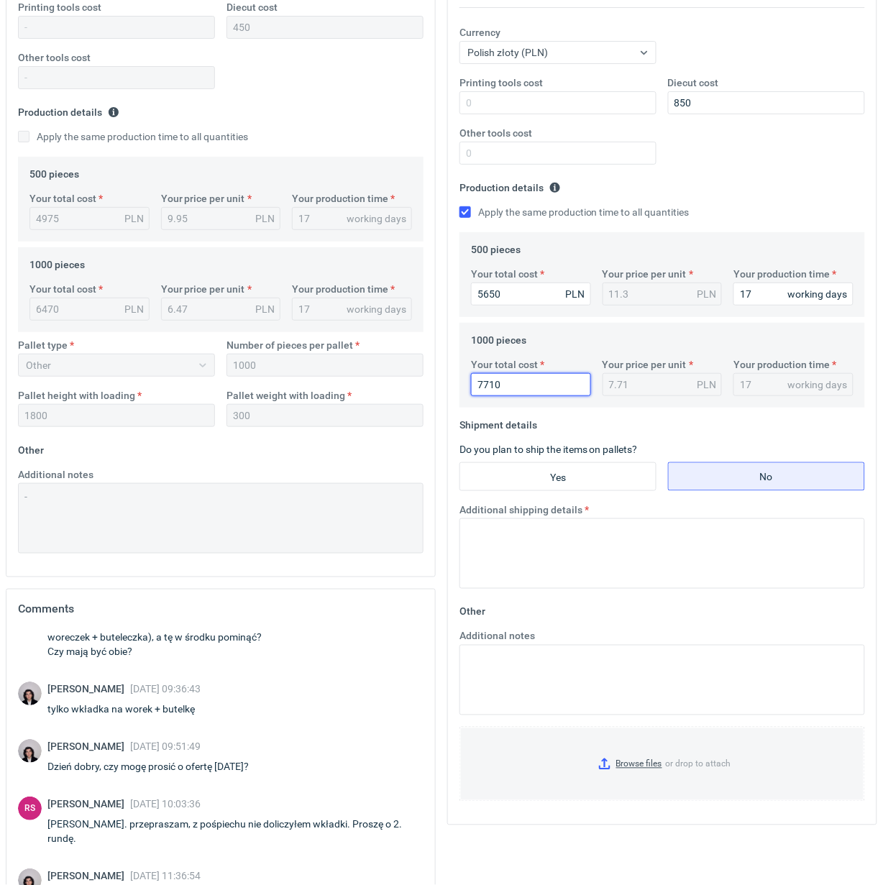
scroll to position [270, 0]
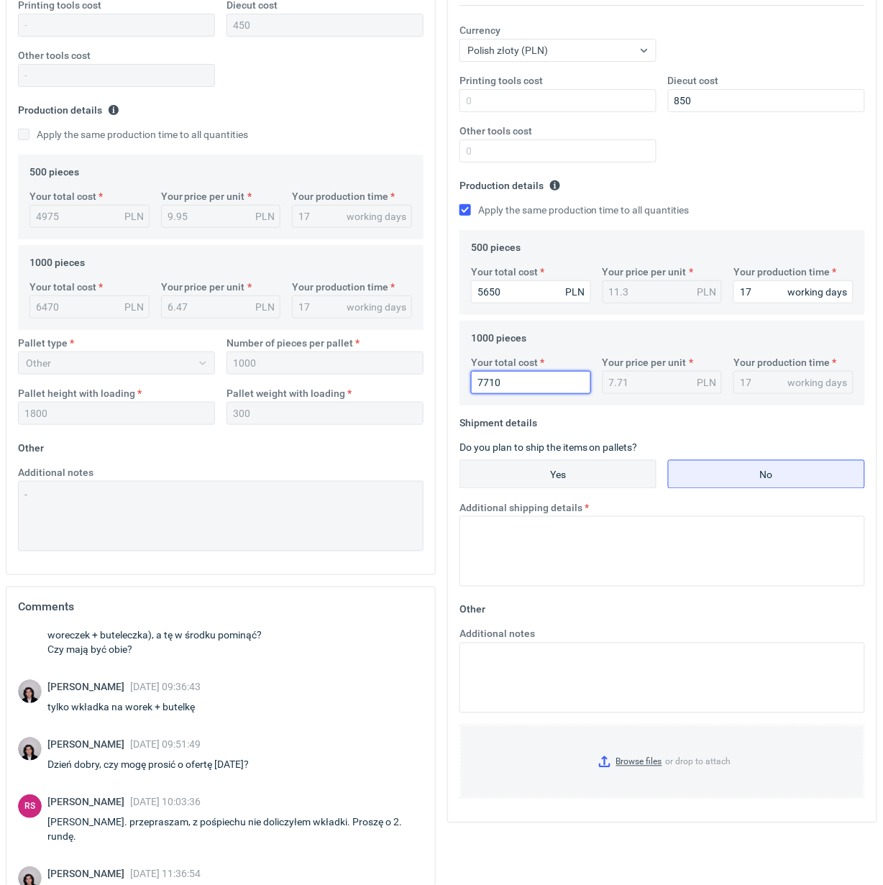
type input "7710"
click at [564, 476] on input "Yes" at bounding box center [558, 474] width 196 height 27
radio input "true"
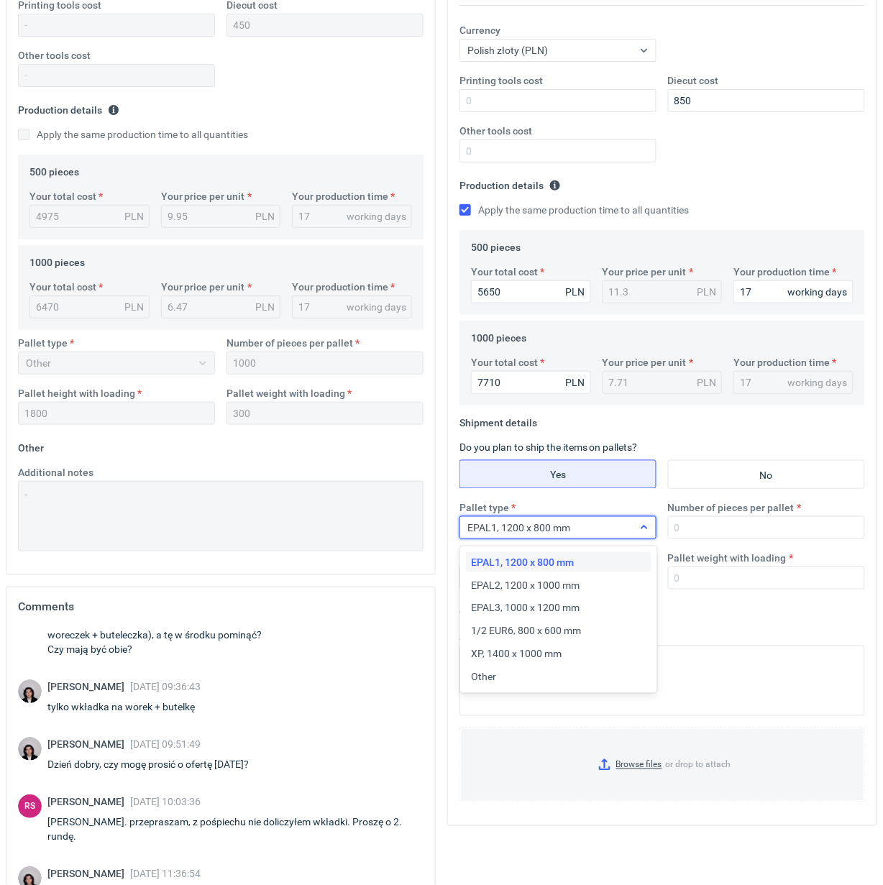
click at [645, 530] on icon at bounding box center [644, 528] width 12 height 12
click at [489, 677] on span "Other" at bounding box center [484, 677] width 25 height 14
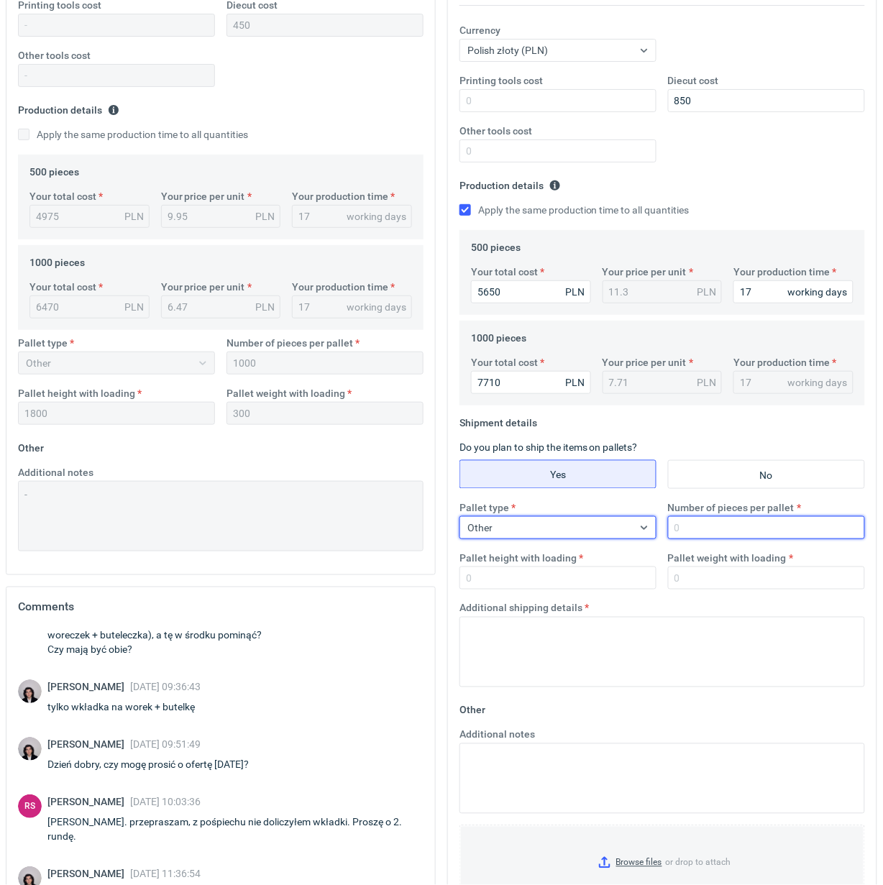
click at [763, 533] on input "Number of pieces per pallet" at bounding box center [766, 527] width 197 height 23
type input "1000"
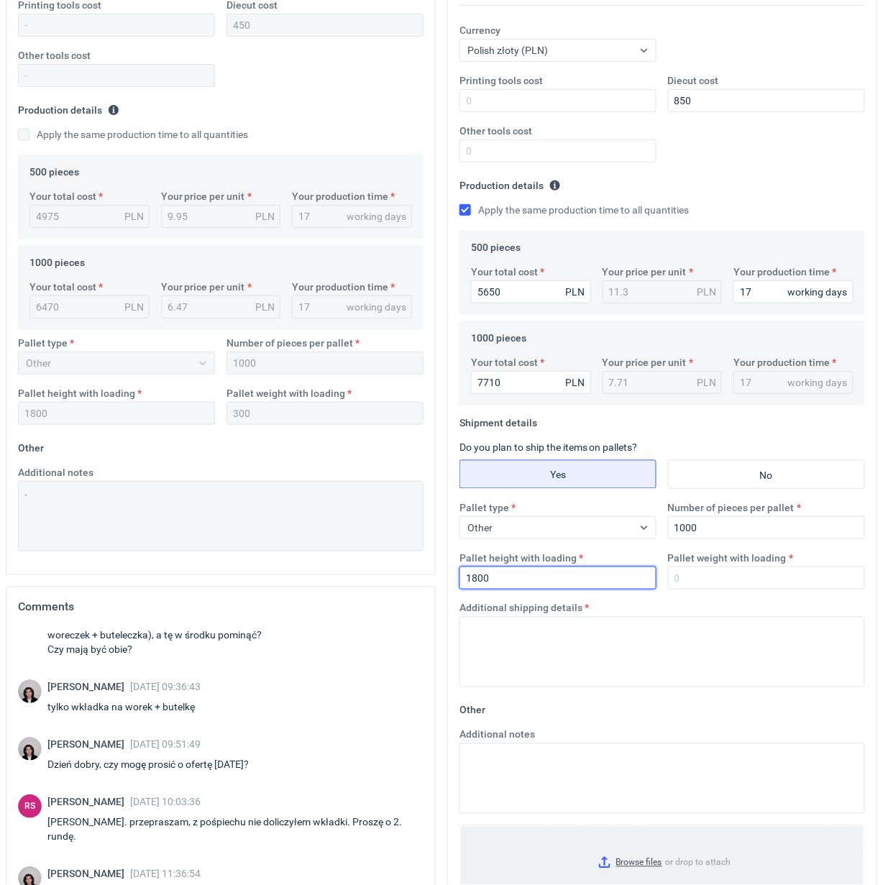
type input "1800"
drag, startPoint x: 709, startPoint y: 579, endPoint x: 615, endPoint y: 579, distance: 94.2
click at [615, 579] on div "Pallet type Other Number of pieces per pallet 1000 Pallet height with loading 1…" at bounding box center [662, 550] width 417 height 101
type input "300"
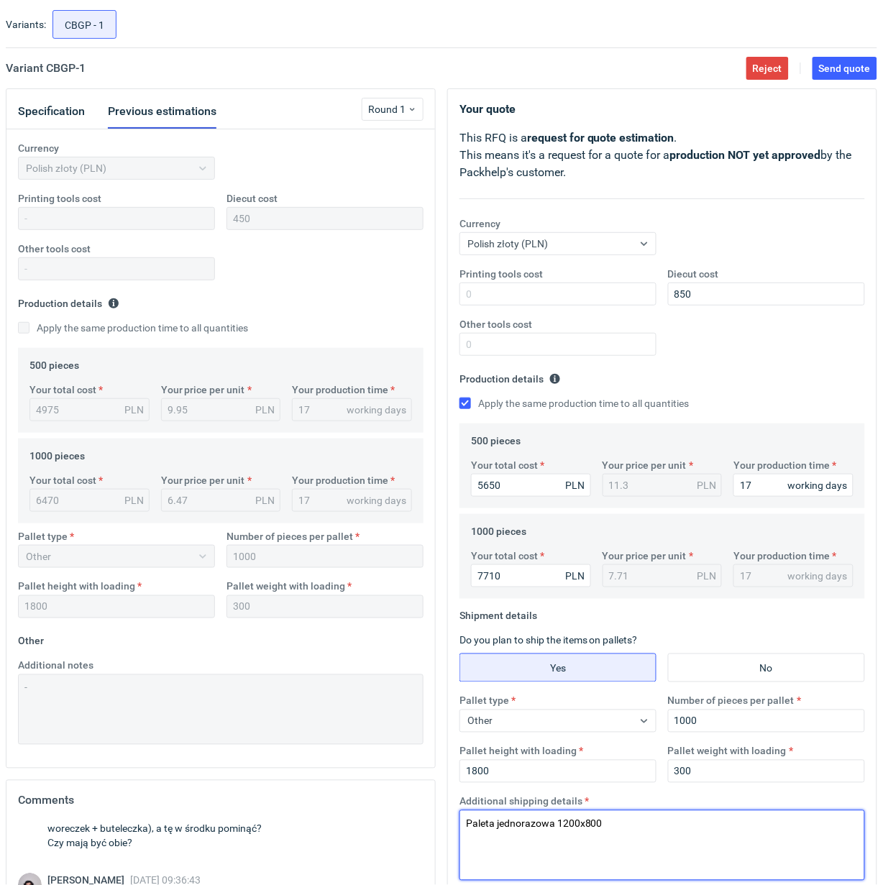
scroll to position [0, 0]
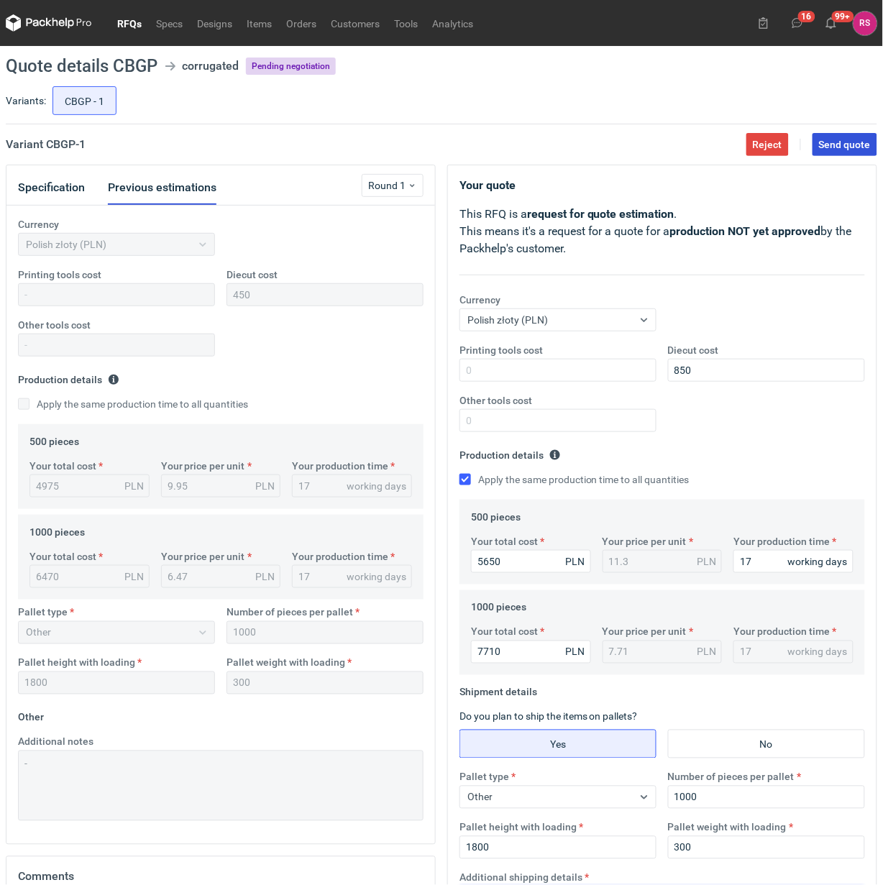
type textarea "Paleta jednorazowa 1200x800"
click at [843, 139] on span "Send quote" at bounding box center [845, 144] width 52 height 10
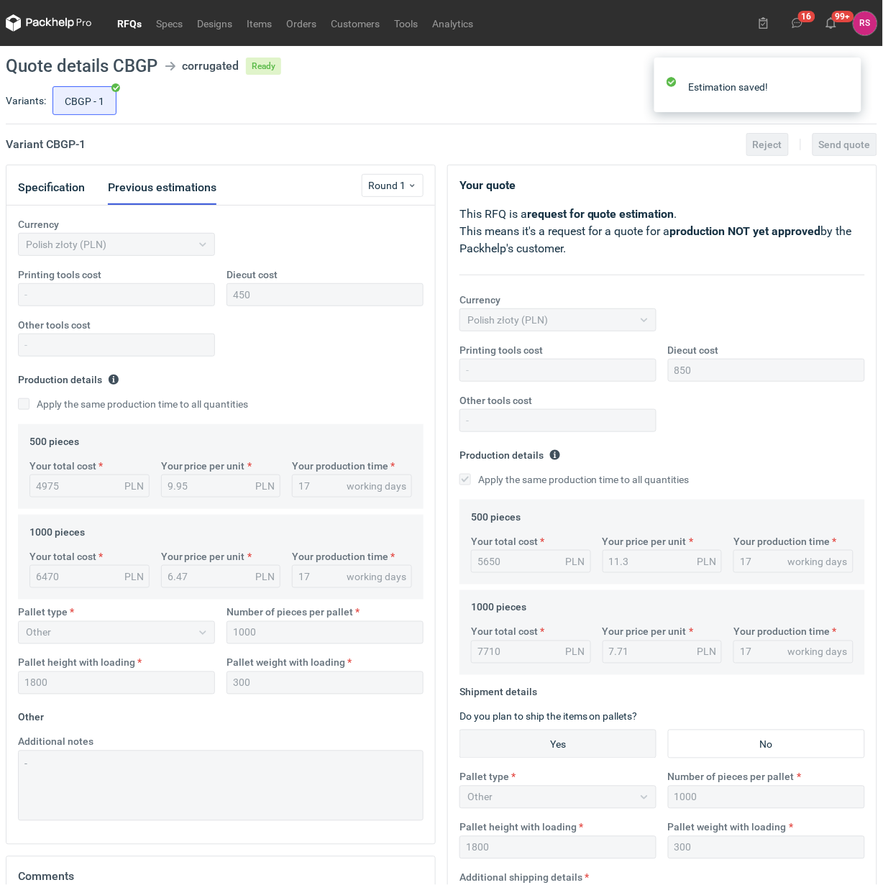
scroll to position [34, 0]
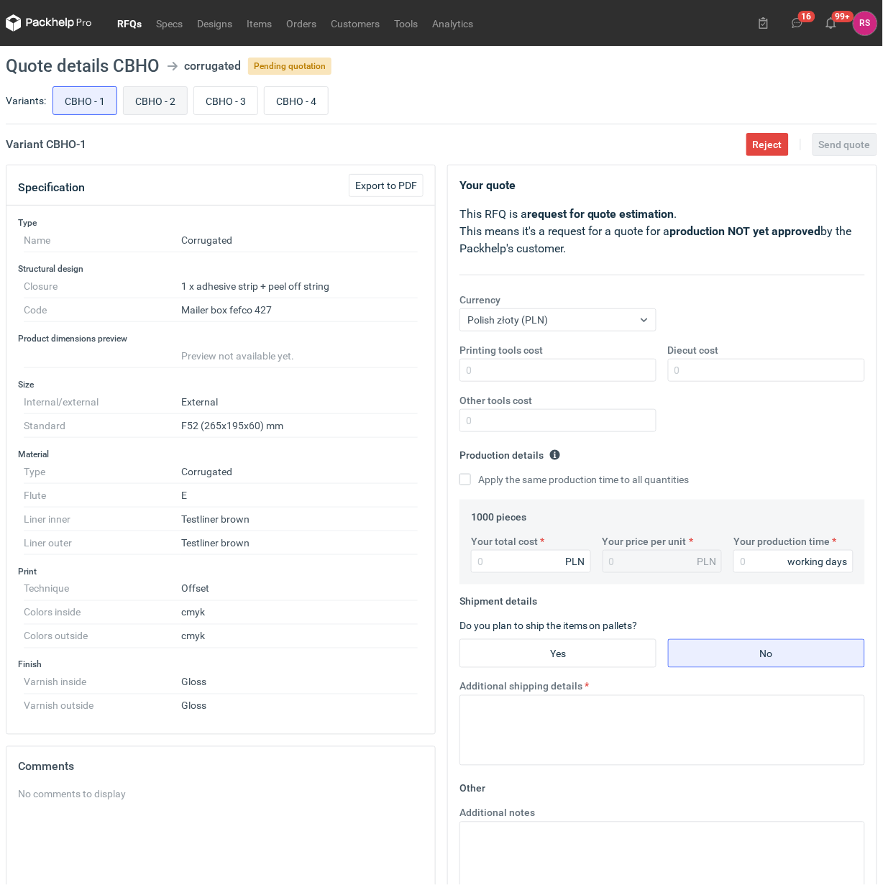
click at [162, 101] on input "CBHO - 2" at bounding box center [155, 100] width 63 height 27
radio input "true"
click at [242, 94] on input "CBHO - 3" at bounding box center [225, 100] width 63 height 27
radio input "true"
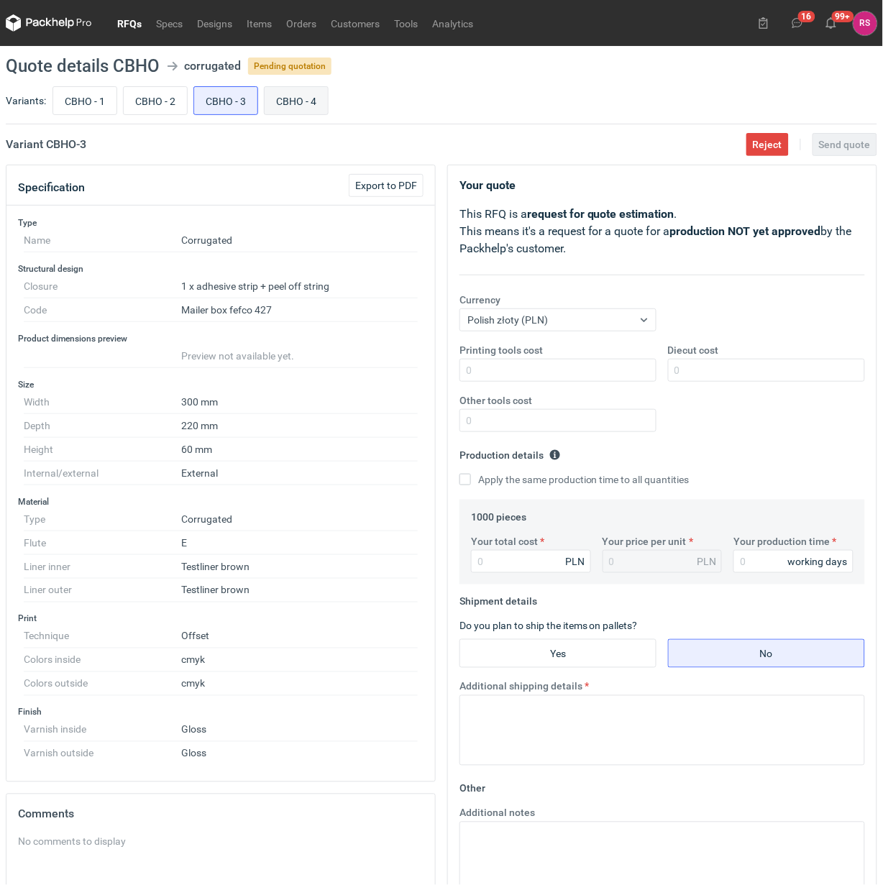
click at [324, 101] on input "CBHO - 4" at bounding box center [296, 100] width 63 height 27
radio input "true"
click at [218, 97] on input "CBHO - 3" at bounding box center [225, 100] width 63 height 27
radio input "true"
click at [304, 108] on input "CBHO - 4" at bounding box center [296, 100] width 63 height 27
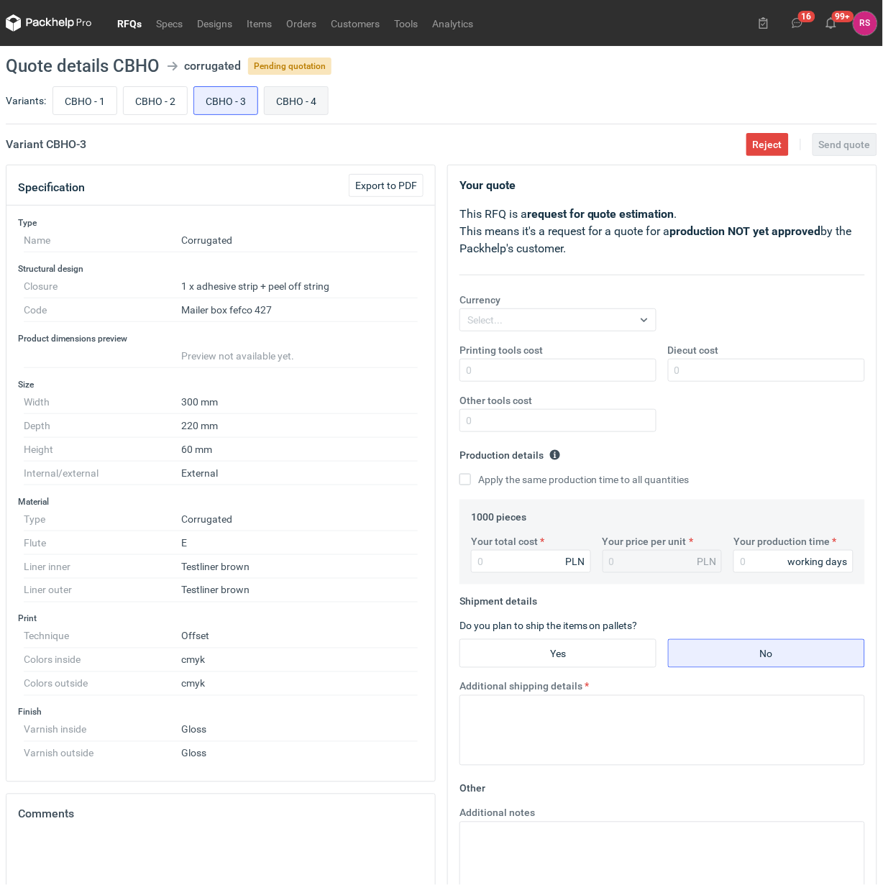
radio input "true"
click at [236, 106] on input "CBHO - 3" at bounding box center [225, 100] width 63 height 27
radio input "true"
click at [291, 106] on input "CBHO - 4" at bounding box center [296, 100] width 63 height 27
radio input "true"
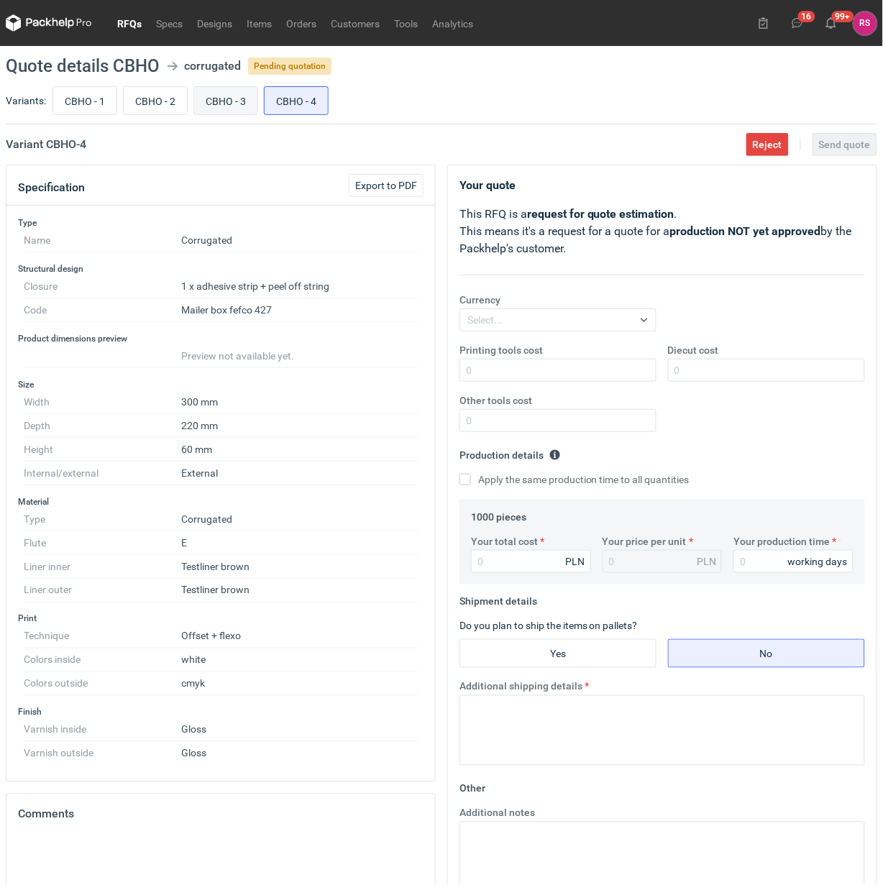
click at [242, 106] on input "CBHO - 3" at bounding box center [225, 100] width 63 height 27
radio input "true"
click at [291, 108] on input "CBHO - 4" at bounding box center [296, 100] width 63 height 27
radio input "true"
click at [239, 109] on input "CBHO - 3" at bounding box center [225, 100] width 63 height 27
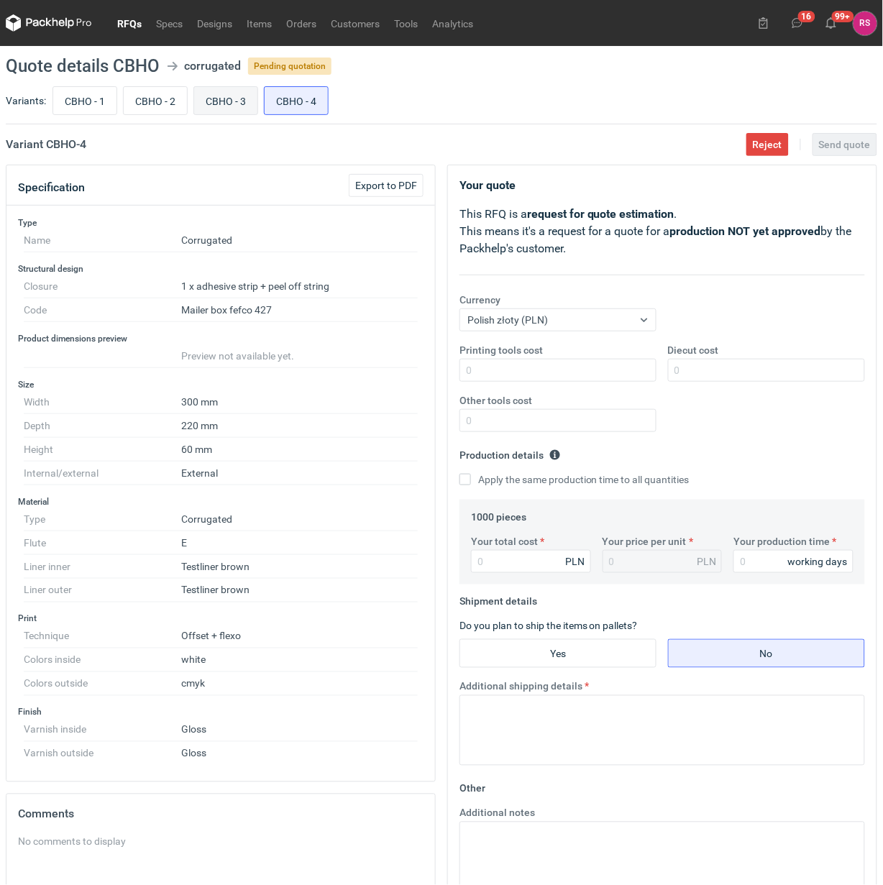
radio input "true"
click at [298, 109] on input "CBHO - 4" at bounding box center [296, 100] width 63 height 27
radio input "true"
click at [239, 111] on input "CBHO - 3" at bounding box center [225, 100] width 63 height 27
radio input "true"
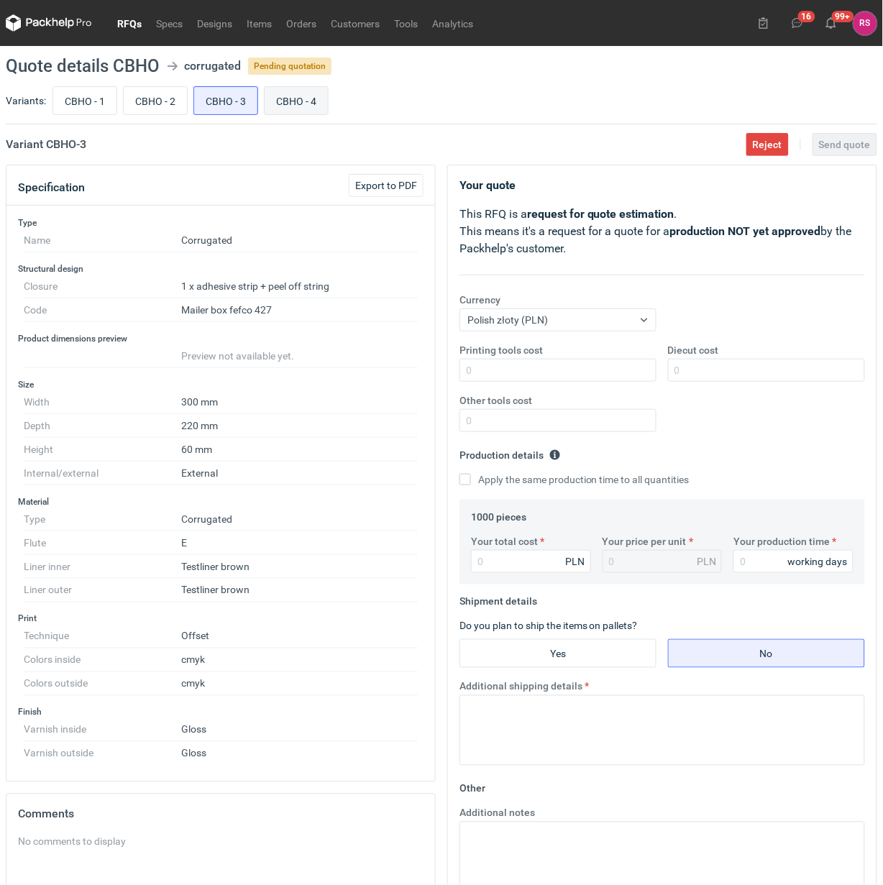
click at [302, 111] on input "CBHO - 4" at bounding box center [296, 100] width 63 height 27
radio input "true"
click at [79, 101] on input "CBHO - 1" at bounding box center [84, 100] width 63 height 27
radio input "true"
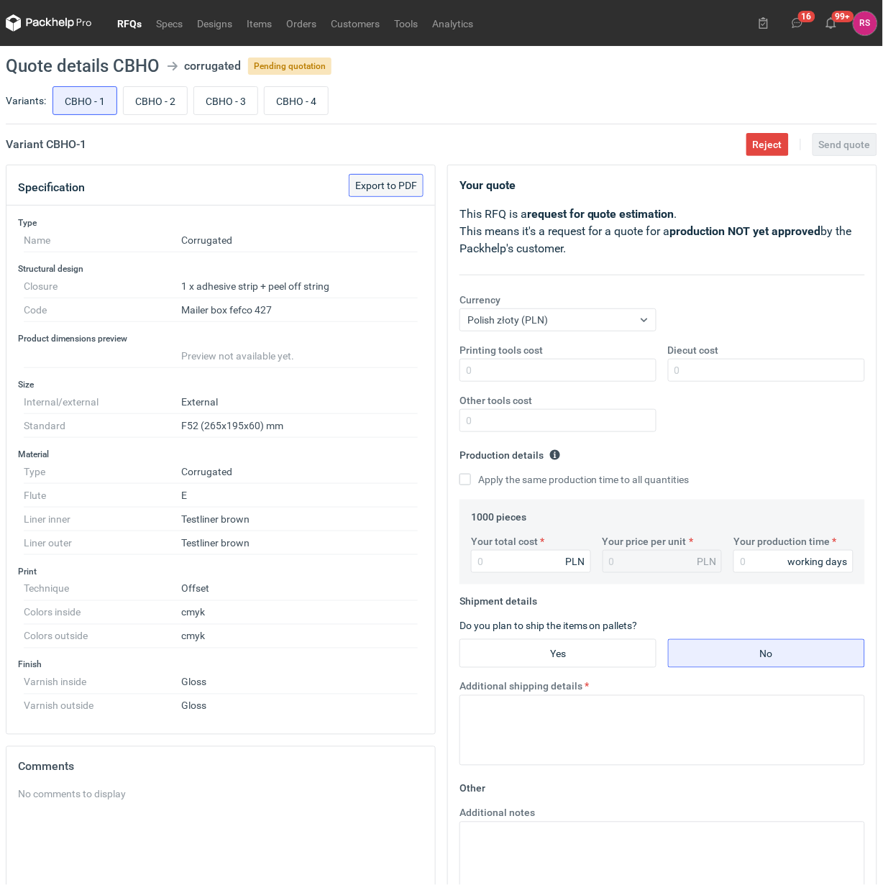
click at [389, 187] on span "Export to PDF" at bounding box center [386, 185] width 62 height 10
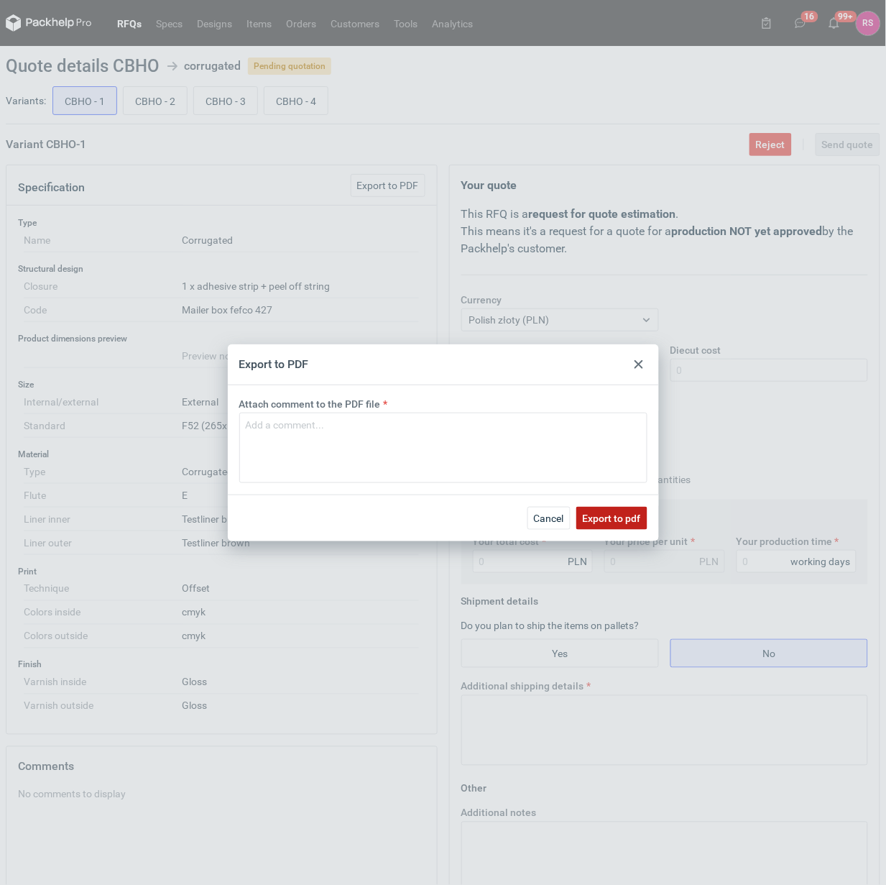
click at [609, 516] on span "Export to pdf" at bounding box center [612, 518] width 58 height 10
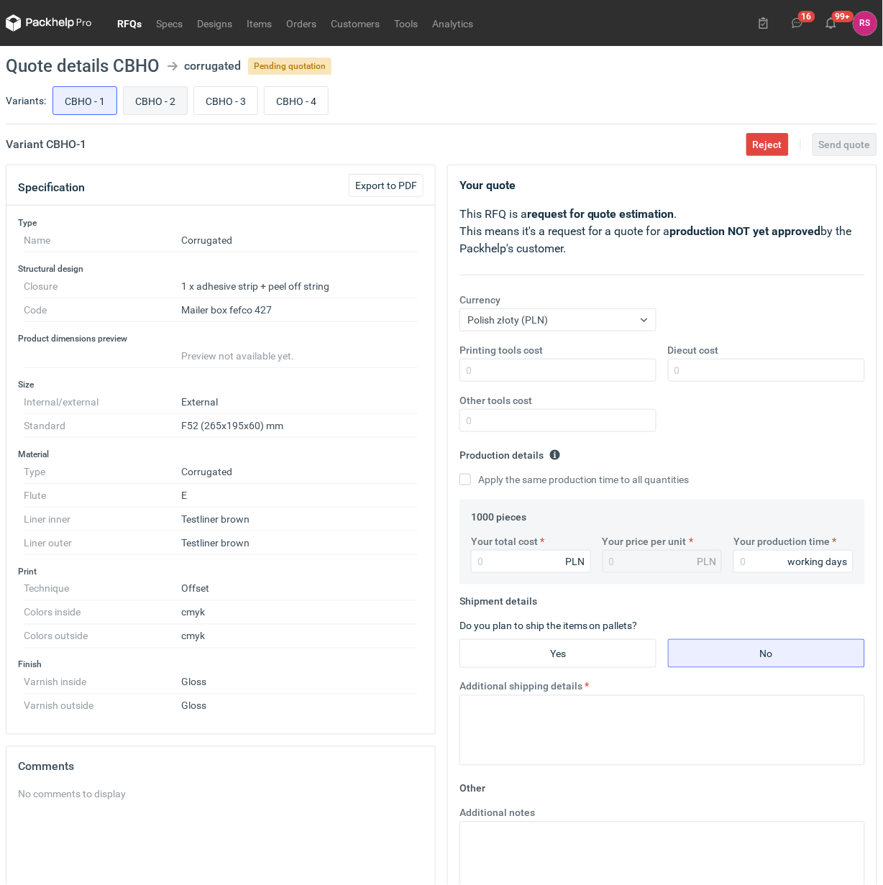
click at [155, 106] on input "CBHO - 2" at bounding box center [155, 100] width 63 height 27
radio input "true"
click at [392, 188] on span "Export to PDF" at bounding box center [386, 185] width 62 height 10
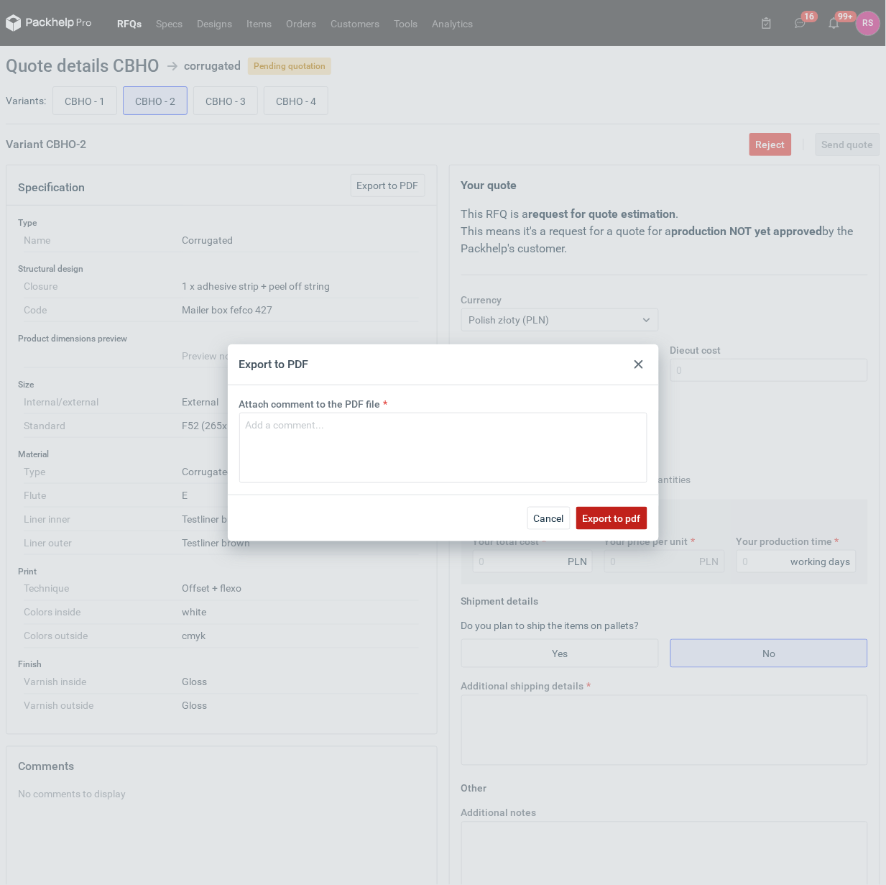
click at [607, 519] on span "Export to pdf" at bounding box center [612, 518] width 58 height 10
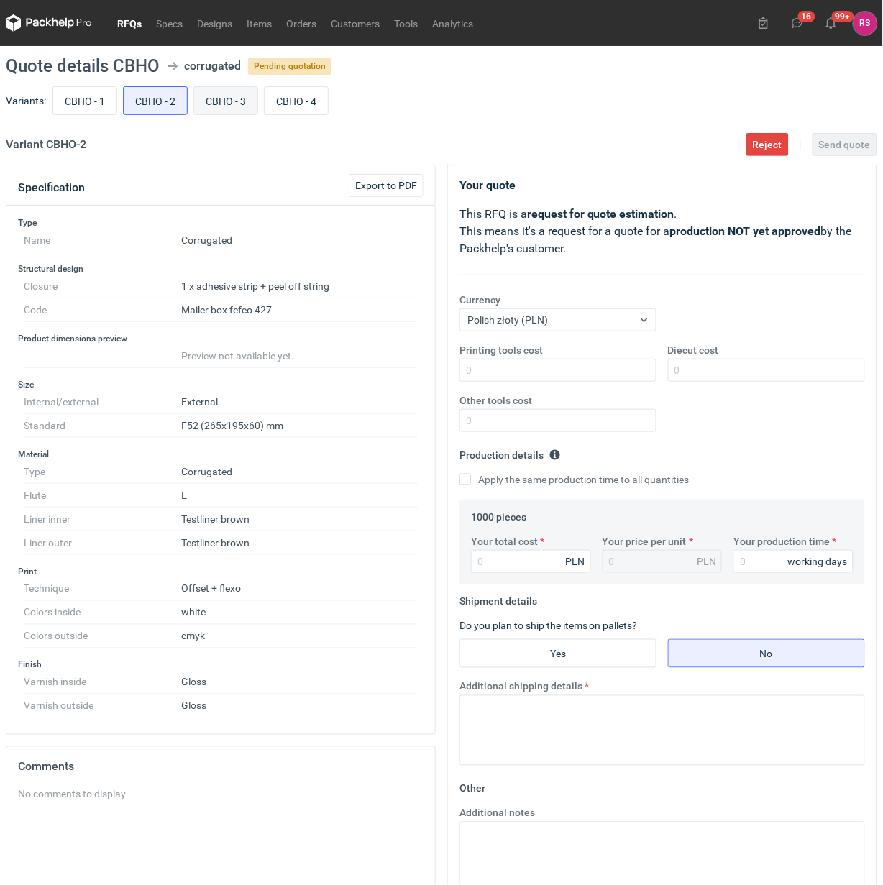
click at [223, 101] on input "CBHO - 3" at bounding box center [225, 100] width 63 height 27
radio input "true"
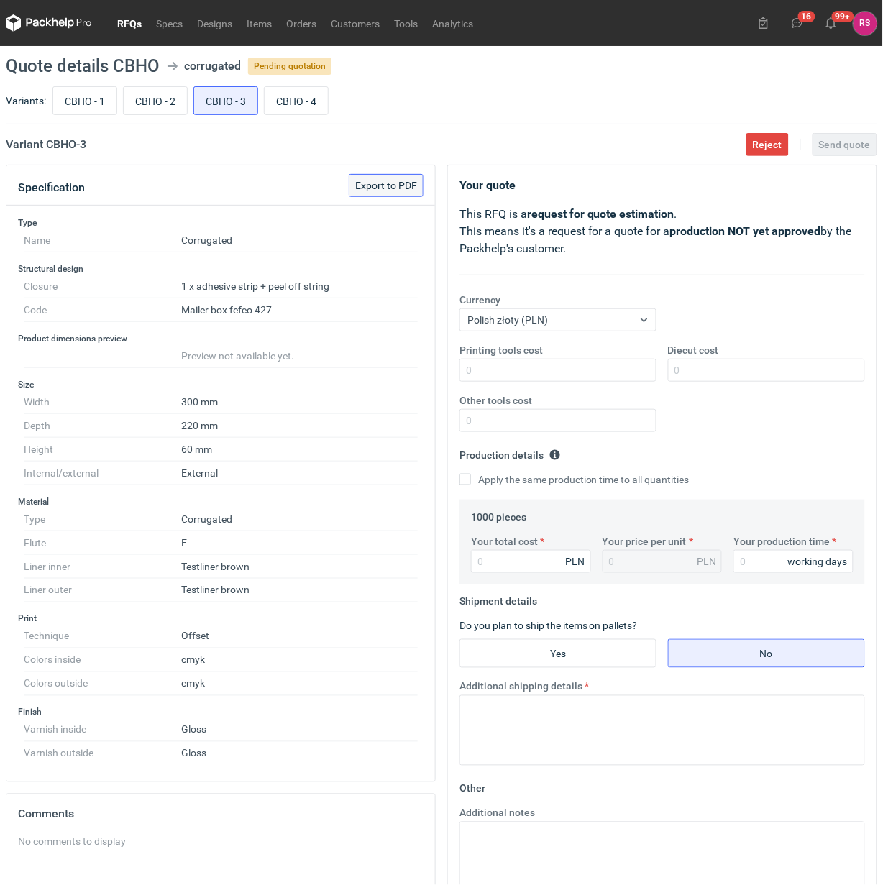
click at [379, 185] on span "Export to PDF" at bounding box center [386, 185] width 62 height 10
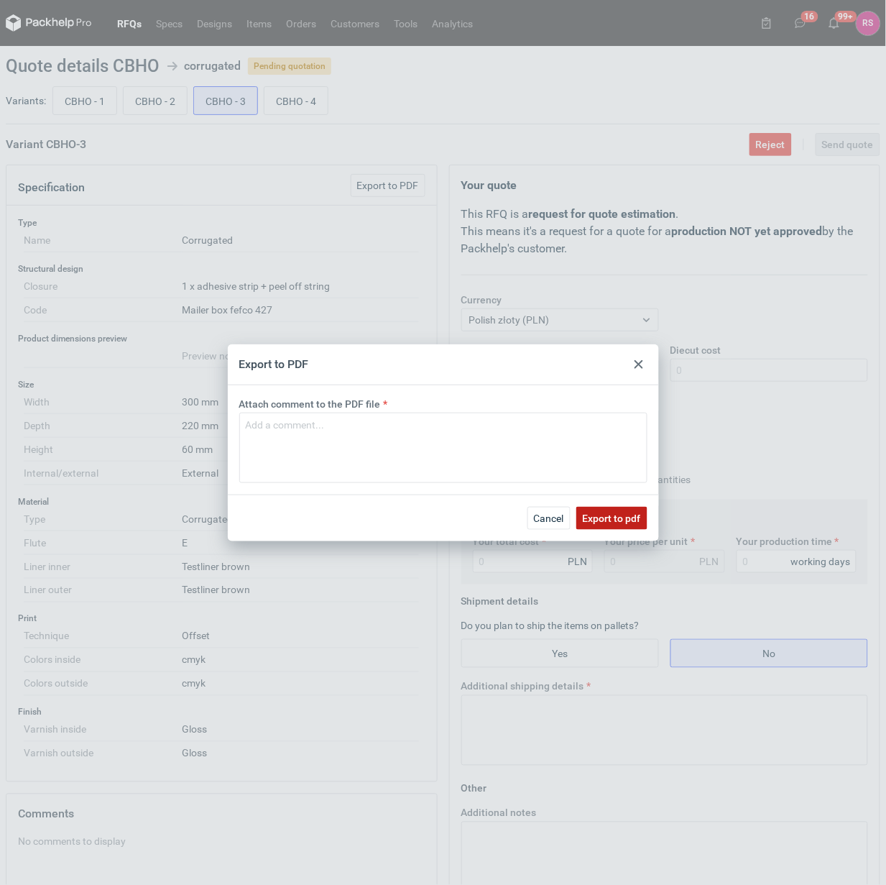
click at [615, 513] on span "Export to pdf" at bounding box center [612, 518] width 58 height 10
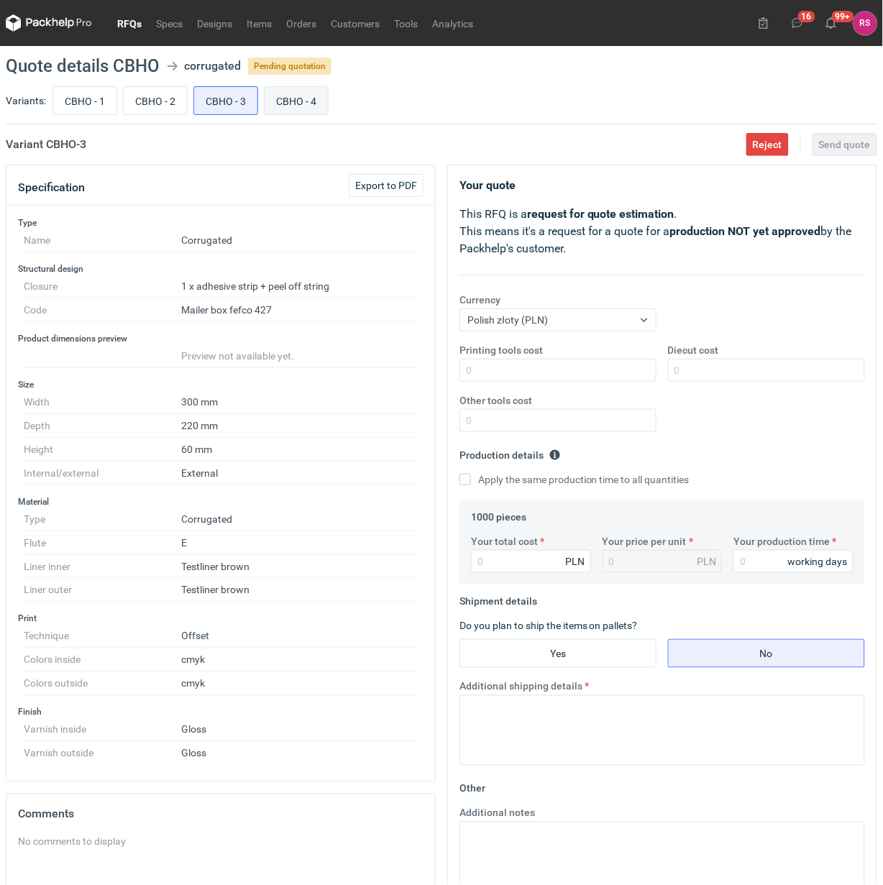
click at [299, 101] on input "CBHO - 4" at bounding box center [296, 100] width 63 height 27
radio input "true"
click at [385, 188] on span "Export to PDF" at bounding box center [386, 185] width 62 height 10
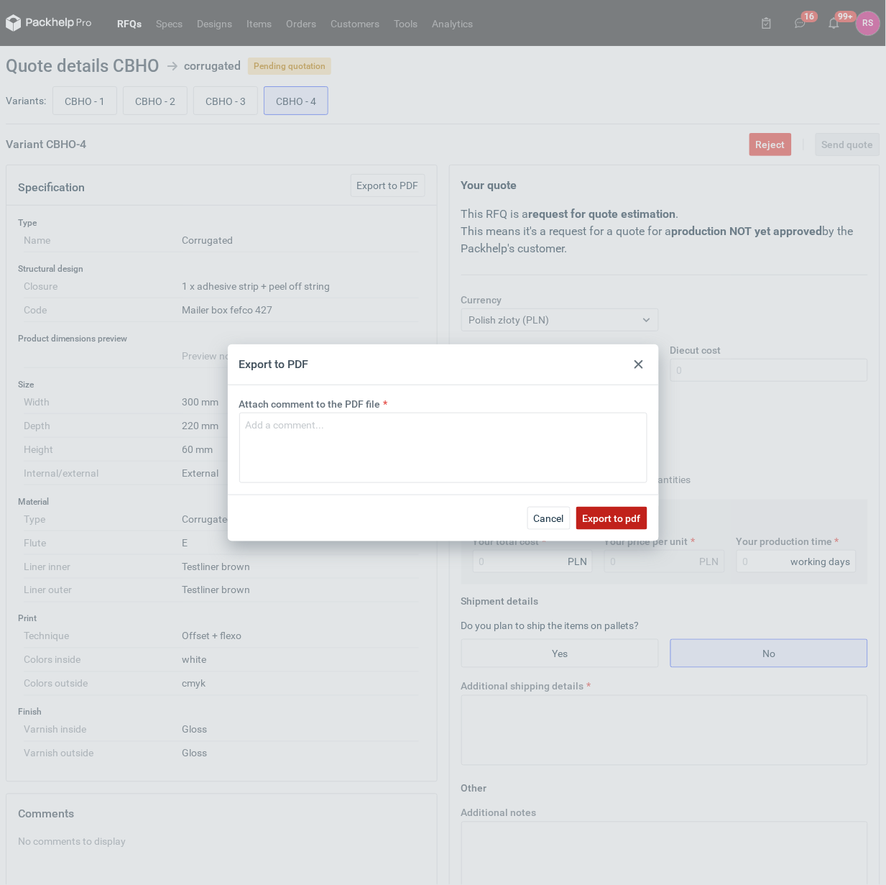
click at [618, 515] on span "Export to pdf" at bounding box center [612, 518] width 58 height 10
